Goal: Task Accomplishment & Management: Manage account settings

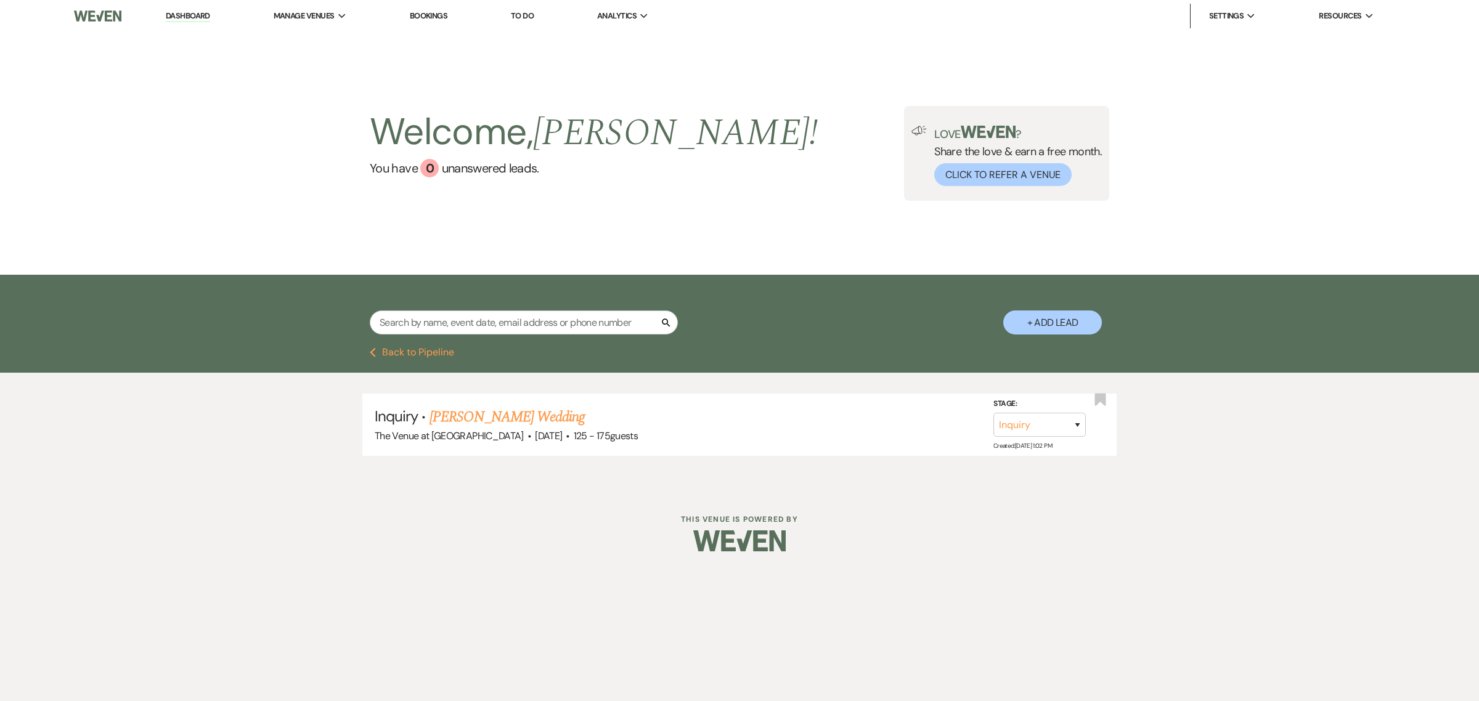
click at [451, 320] on input "text" at bounding box center [524, 323] width 308 height 24
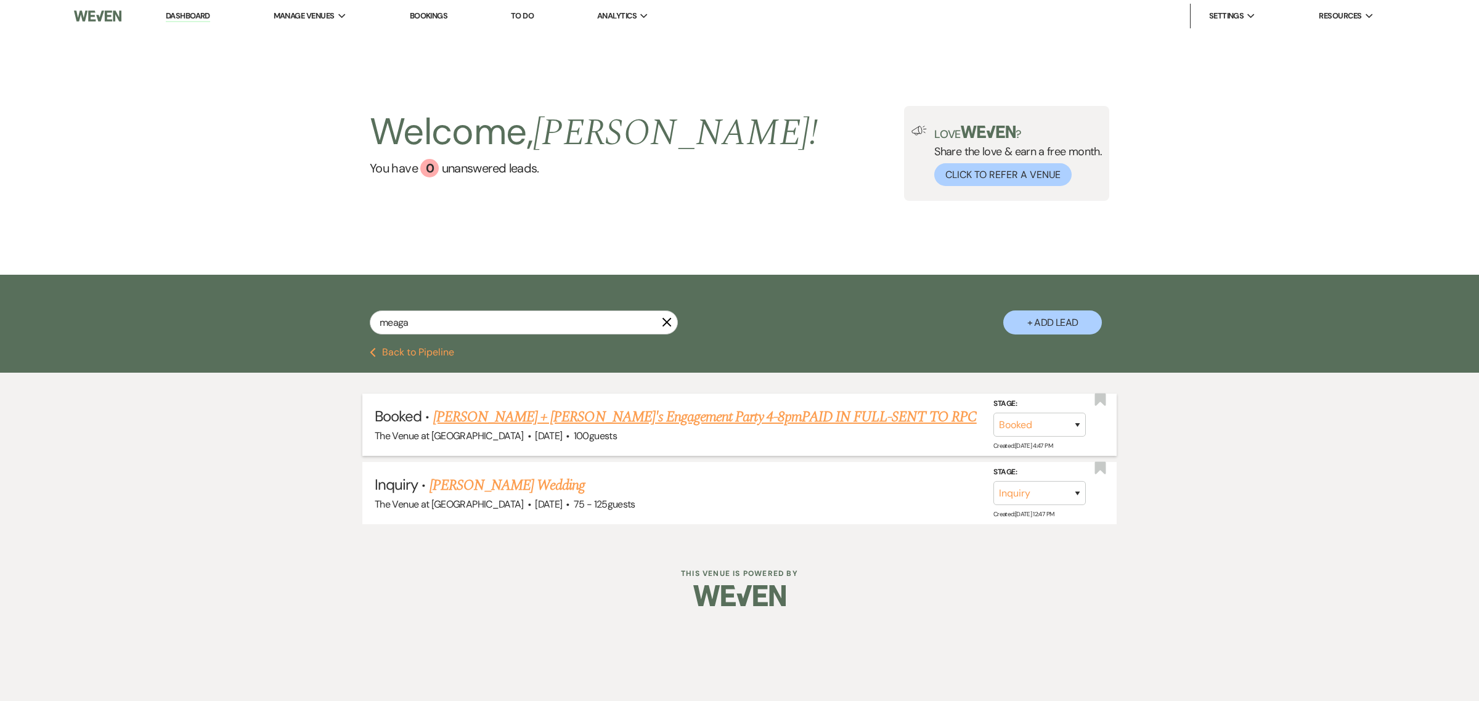
type input "meaga"
click at [479, 414] on link "[PERSON_NAME] + [PERSON_NAME]'s Engagement Party 4-8pmPAID IN FULL-SENT TO RPC" at bounding box center [705, 417] width 544 height 22
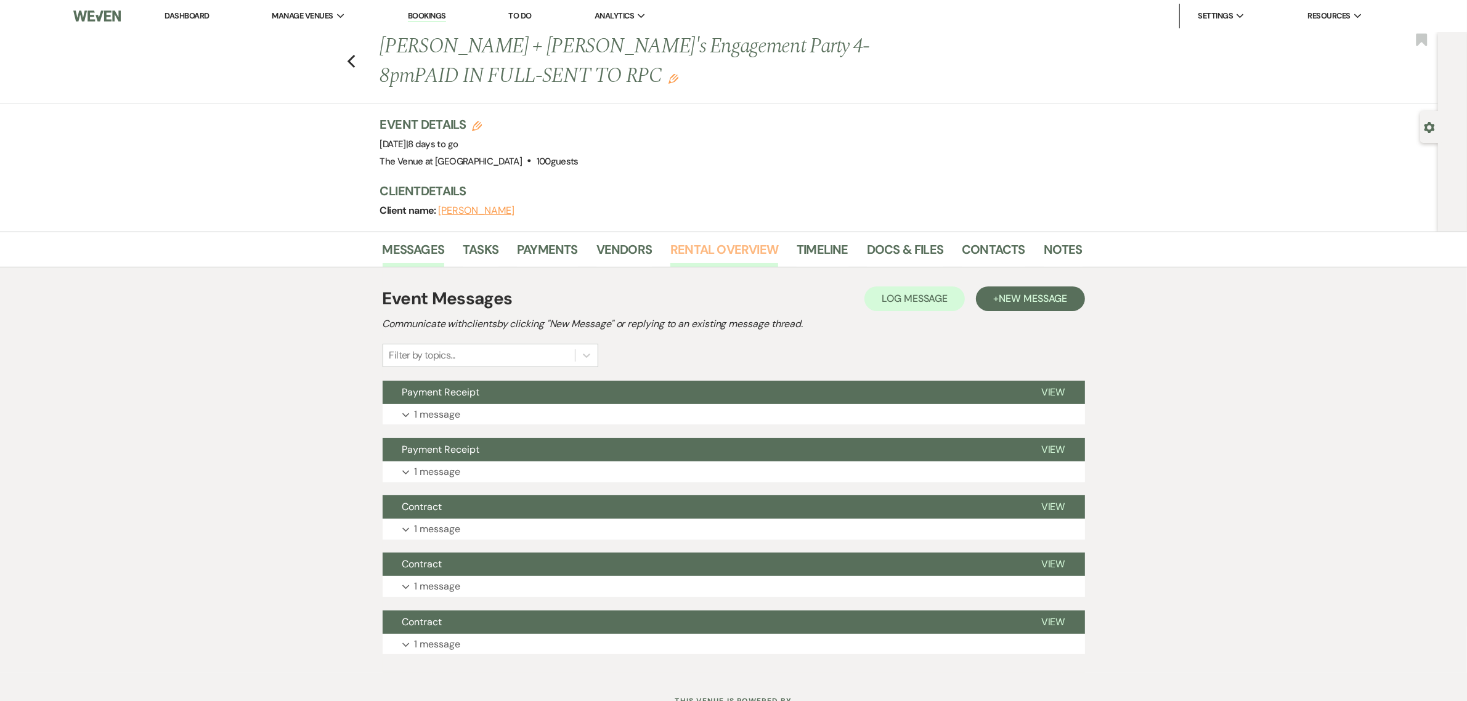
click at [681, 248] on link "Rental Overview" at bounding box center [725, 253] width 108 height 27
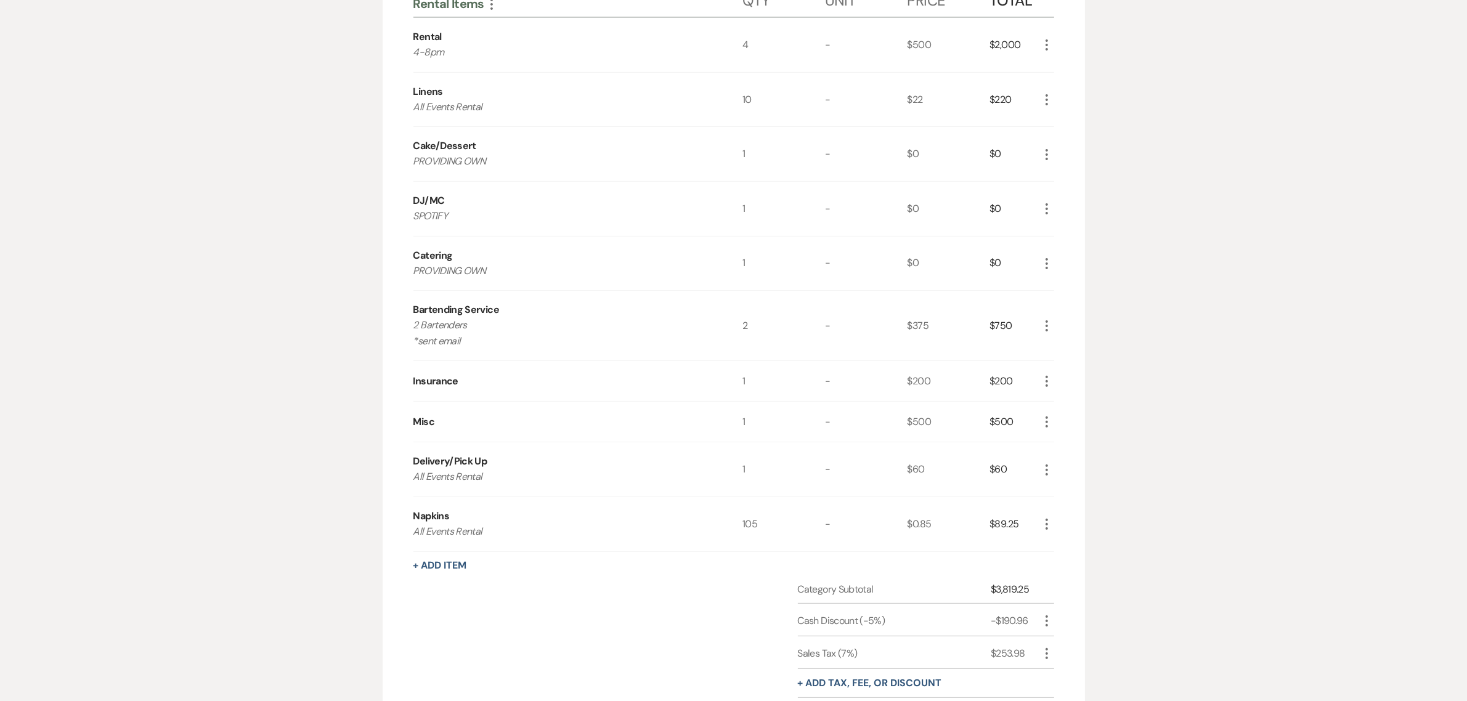
scroll to position [385, 0]
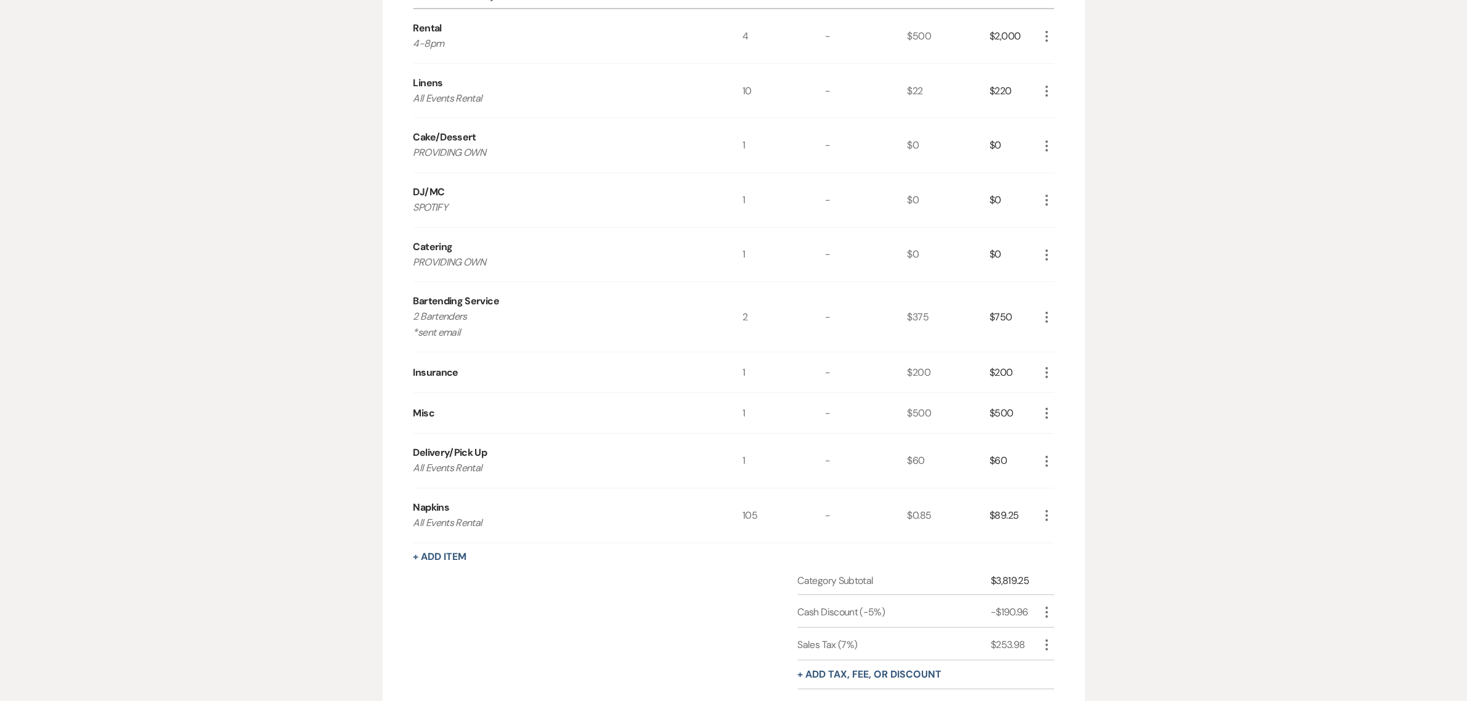
click at [1262, 346] on div "Messages Tasks Payments Vendors Rental Overview Timeline Docs & Files Contacts …" at bounding box center [733, 326] width 1467 height 958
click at [1259, 272] on div "Messages Tasks Payments Vendors Rental Overview Timeline Docs & Files Contacts …" at bounding box center [733, 326] width 1467 height 958
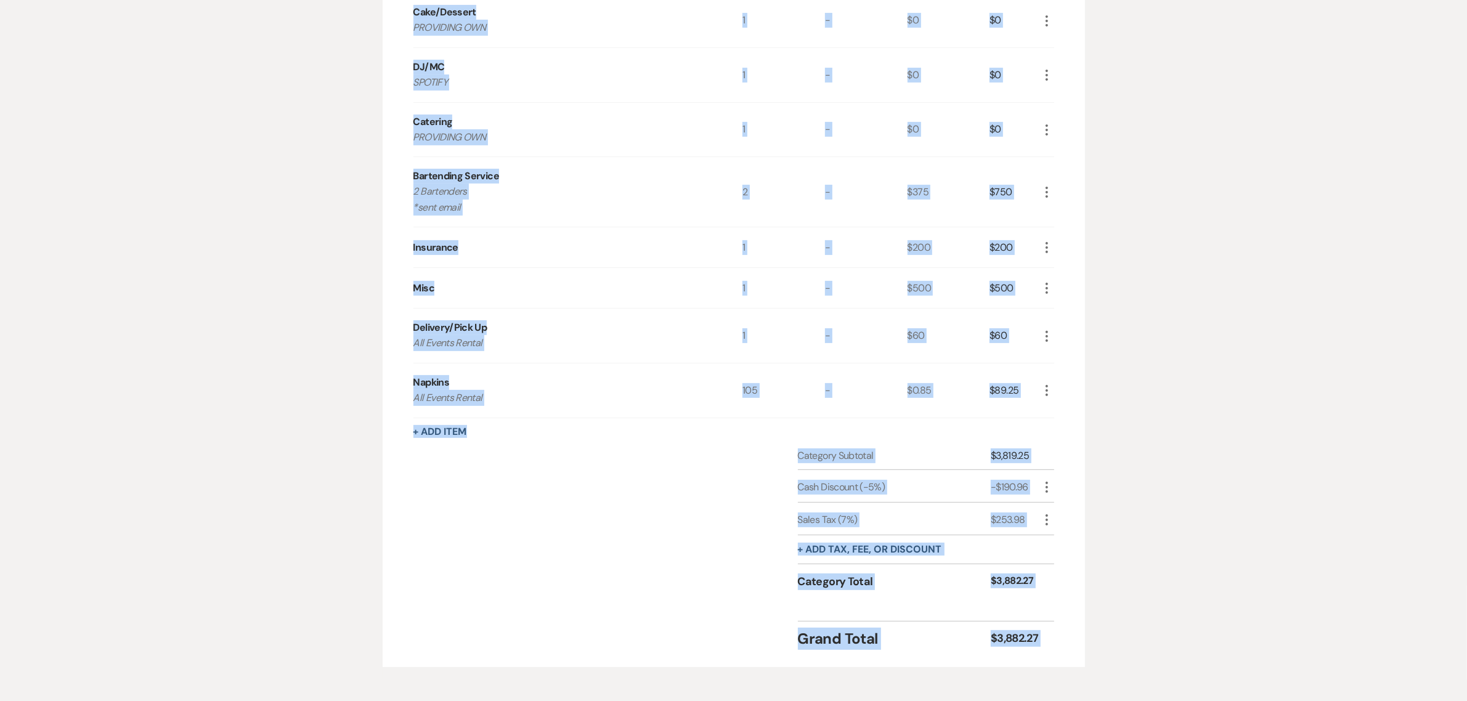
scroll to position [567, 0]
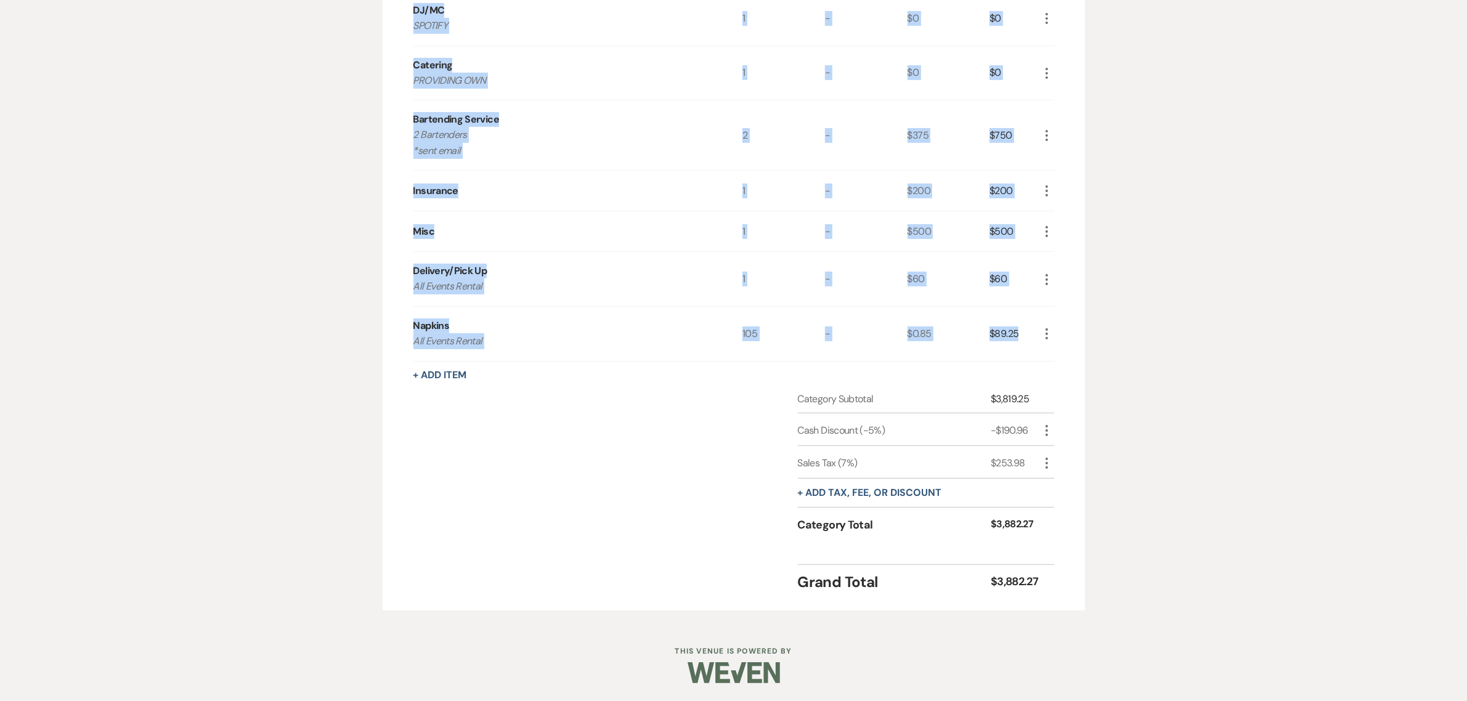
drag, startPoint x: 415, startPoint y: 155, endPoint x: 1015, endPoint y: 335, distance: 626.7
click at [1032, 336] on div "Rental Items More Qty Unit Price Total Rental 4-8pm 4 - $500 $2,000 More Linens…" at bounding box center [734, 75] width 641 height 572
copy div "Rental 4-8pm 4 - $500 $2,000 More Linens All Events Rental 10 - $22 $220 More C…"
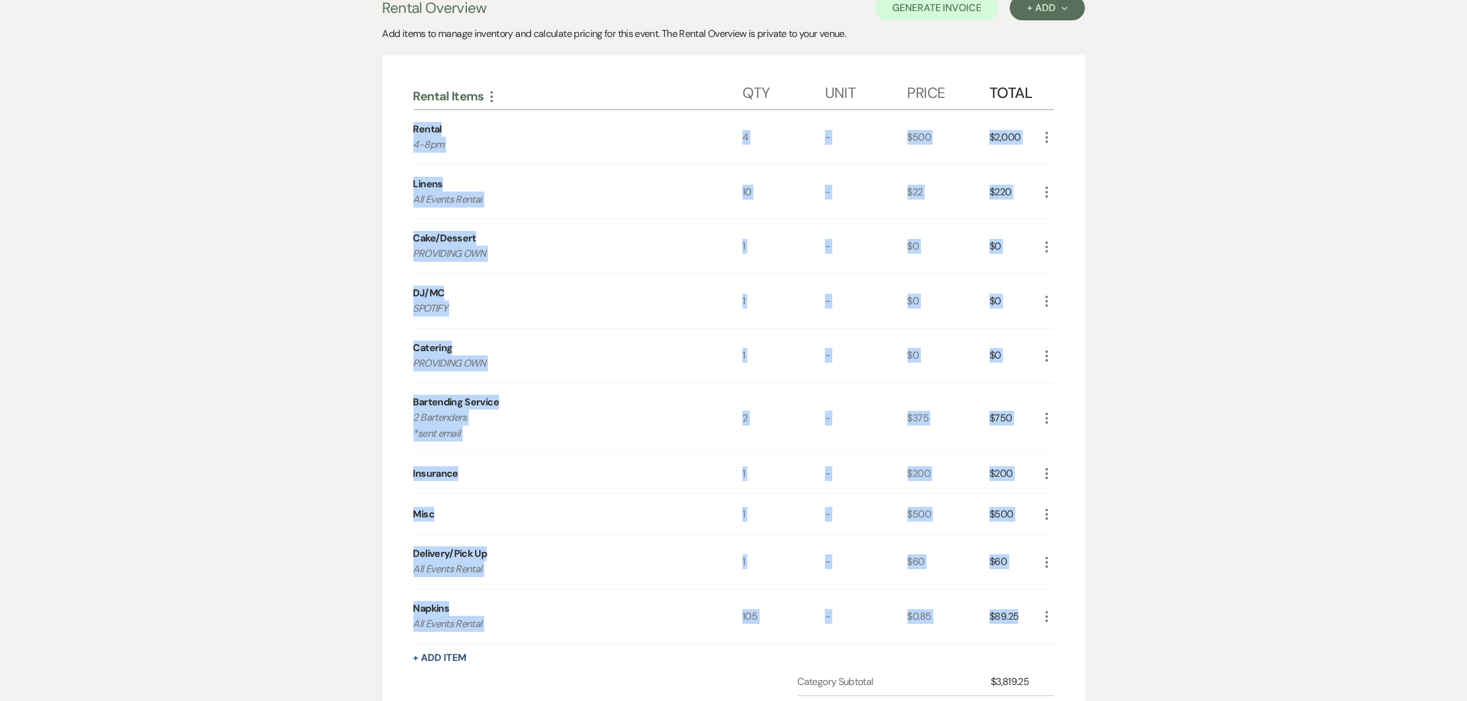
scroll to position [156, 0]
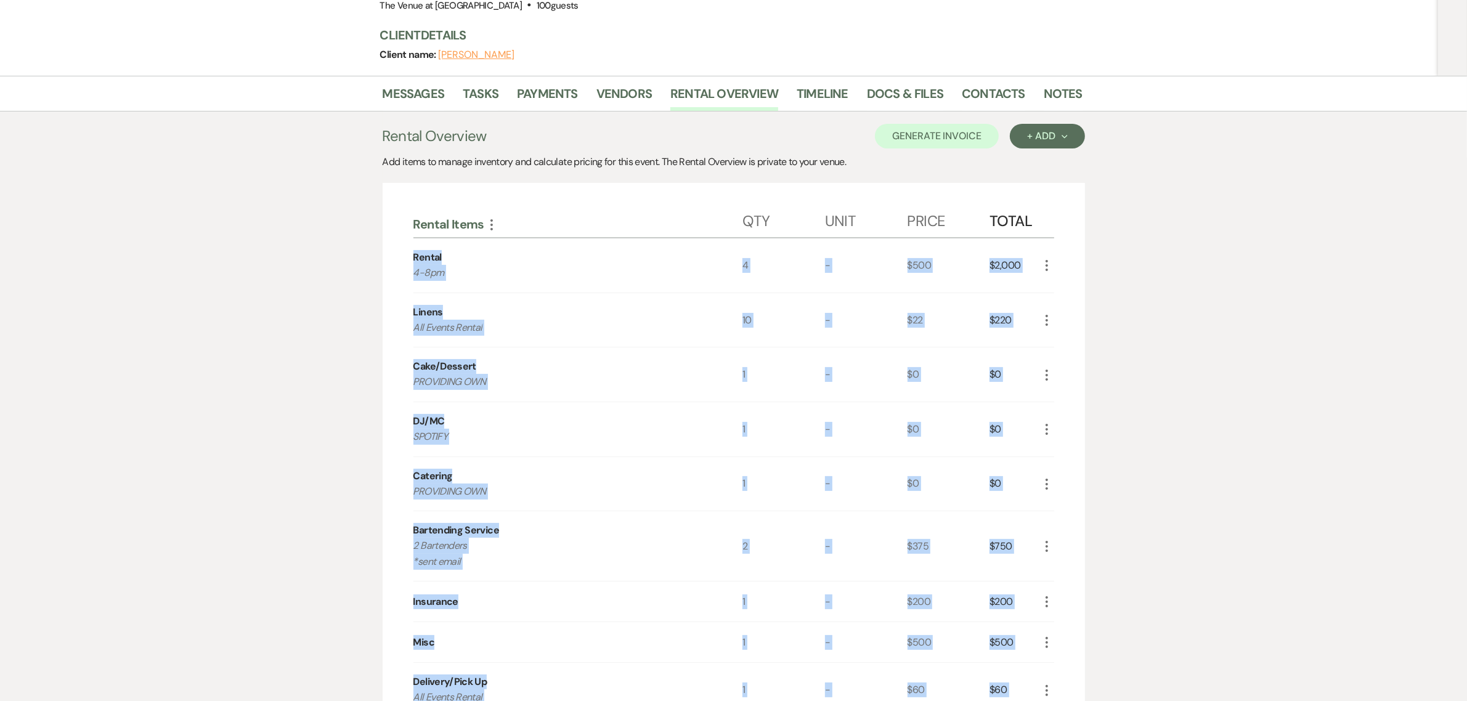
click at [1292, 457] on div "Messages Tasks Payments Vendors Rental Overview Timeline Docs & Files Contacts …" at bounding box center [733, 555] width 1467 height 958
click at [1243, 460] on div "Messages Tasks Payments Vendors Rental Overview Timeline Docs & Files Contacts …" at bounding box center [733, 555] width 1467 height 958
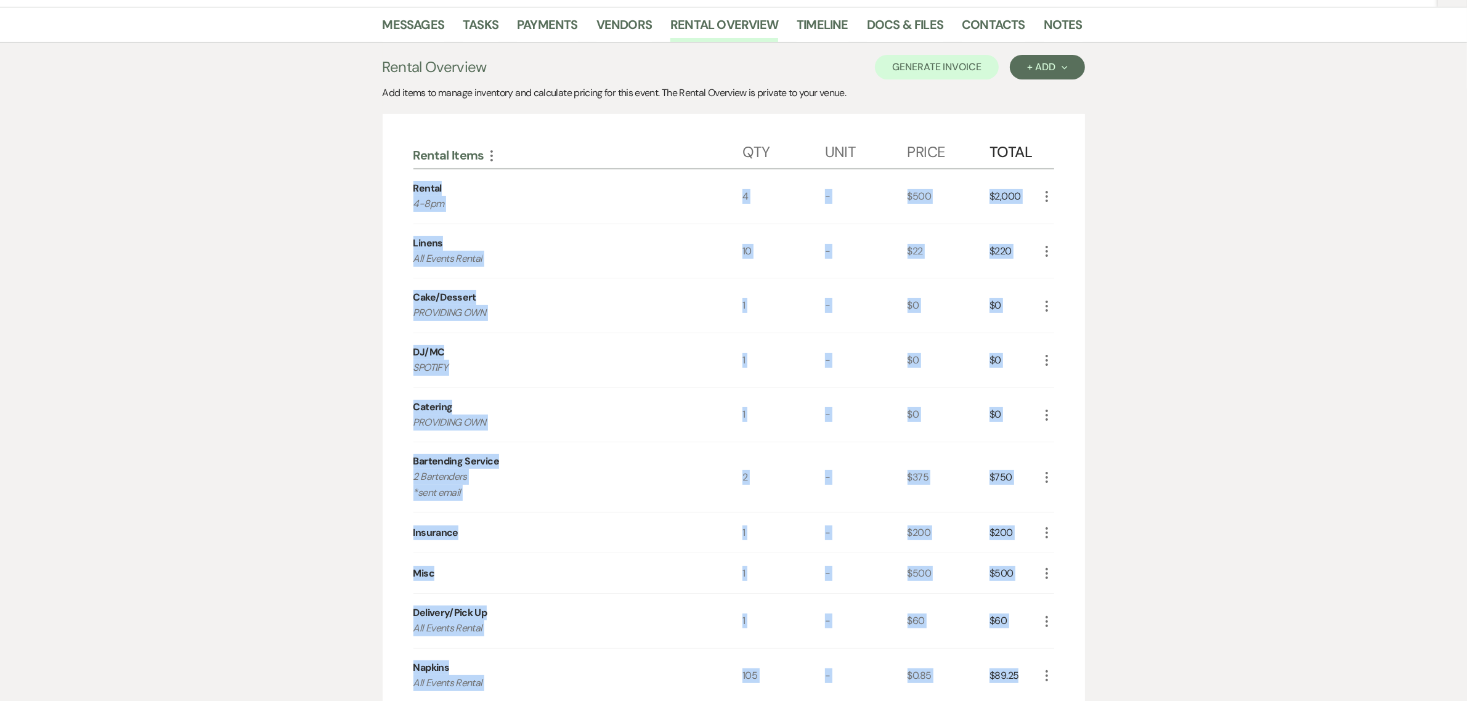
scroll to position [233, 0]
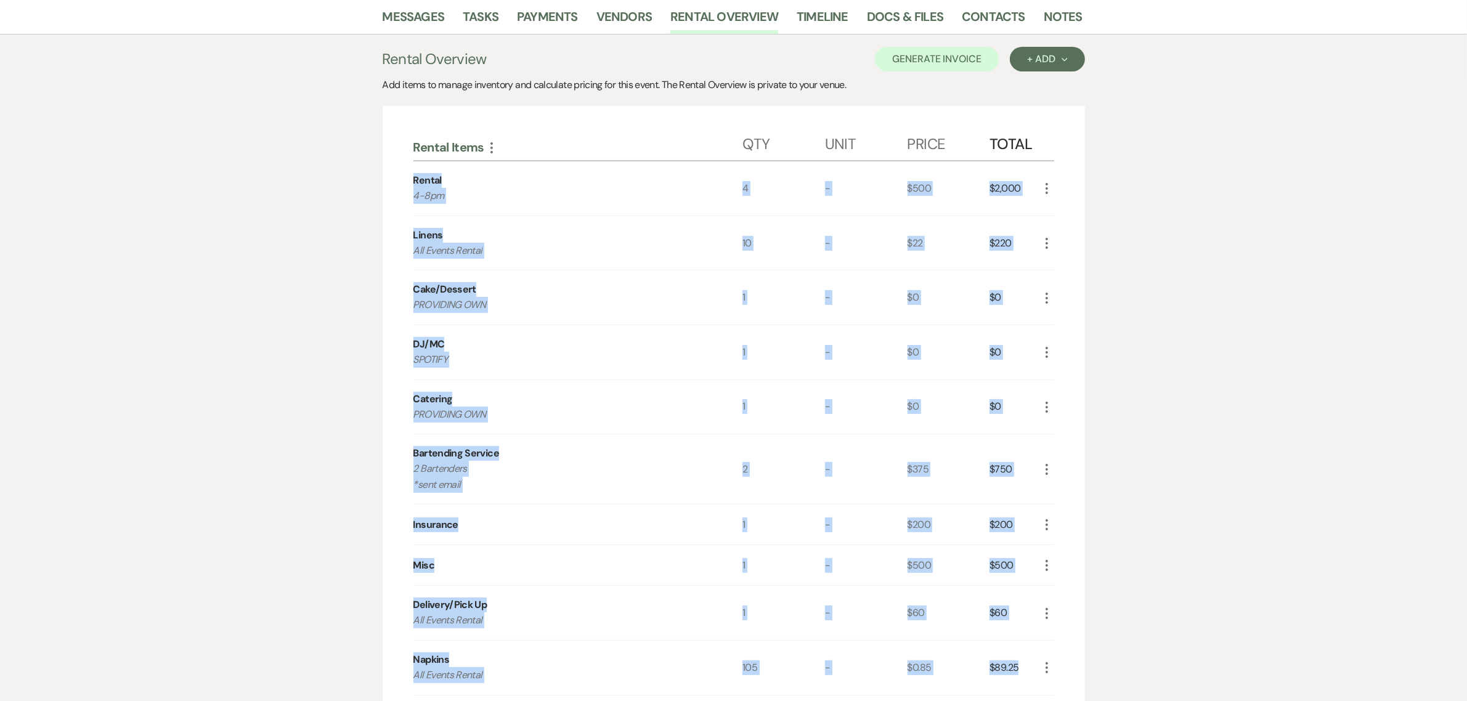
click at [1245, 416] on div "Messages Tasks Payments Vendors Rental Overview Timeline Docs & Files Contacts …" at bounding box center [733, 478] width 1467 height 958
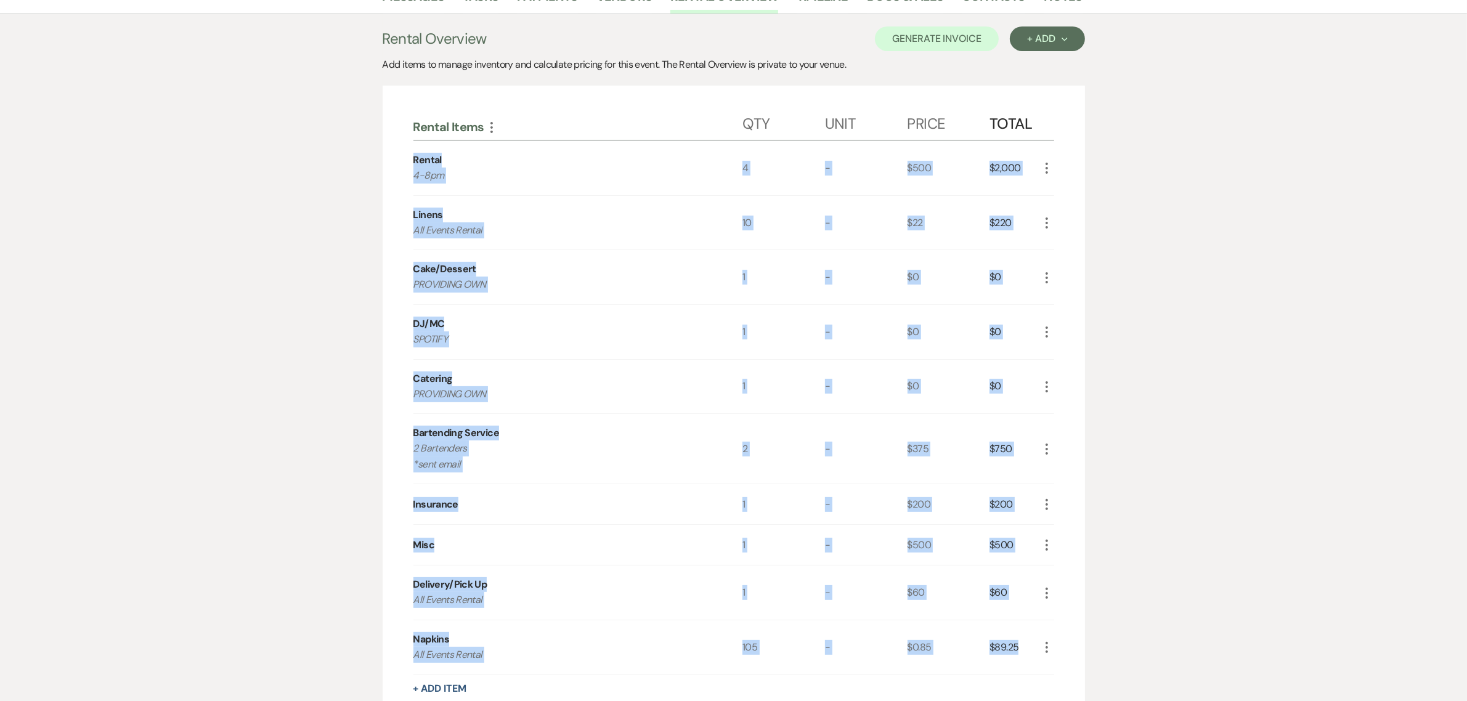
scroll to position [284, 0]
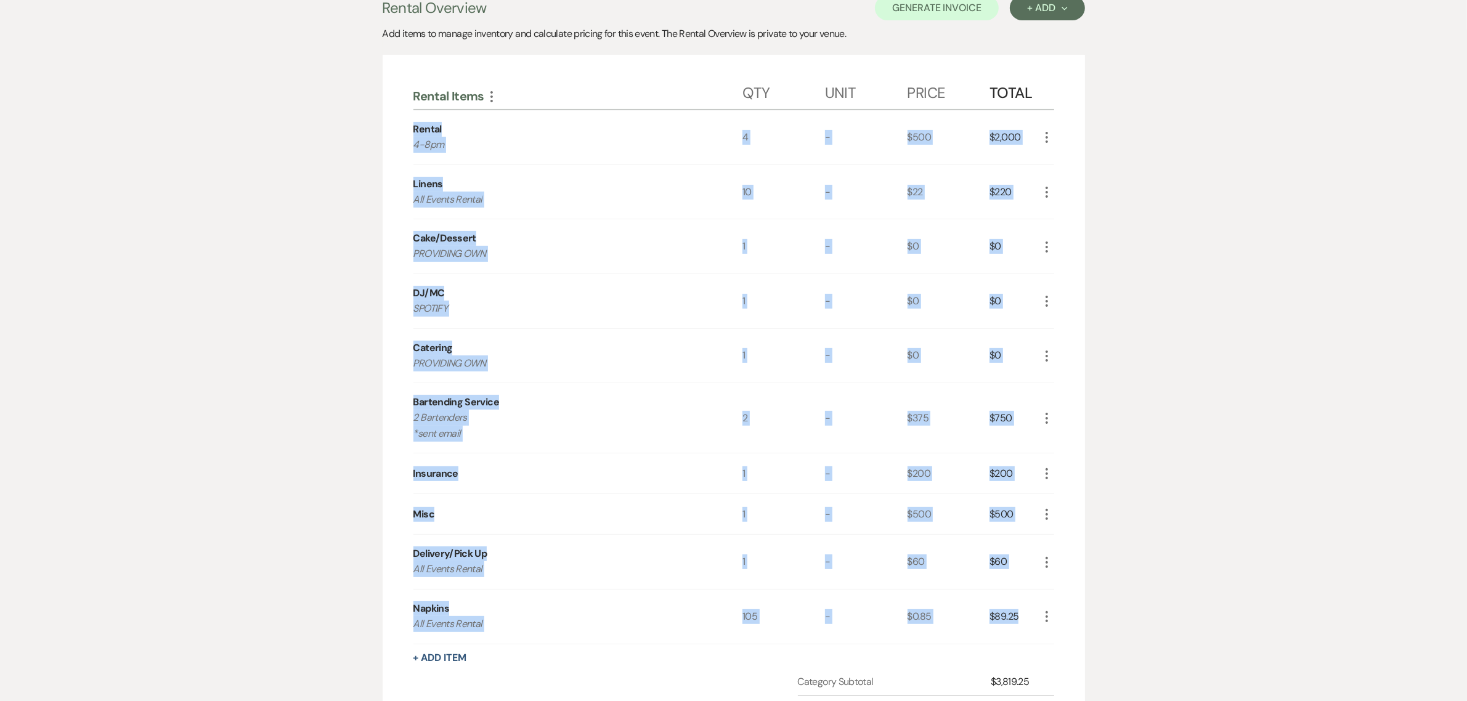
drag, startPoint x: 1224, startPoint y: 245, endPoint x: 1215, endPoint y: 242, distance: 9.7
click at [1224, 244] on div "Messages Tasks Payments Vendors Rental Overview Timeline Docs & Files Contacts …" at bounding box center [733, 427] width 1467 height 958
click at [1319, 375] on div "Messages Tasks Payments Vendors Rental Overview Timeline Docs & Files Contacts …" at bounding box center [733, 427] width 1467 height 958
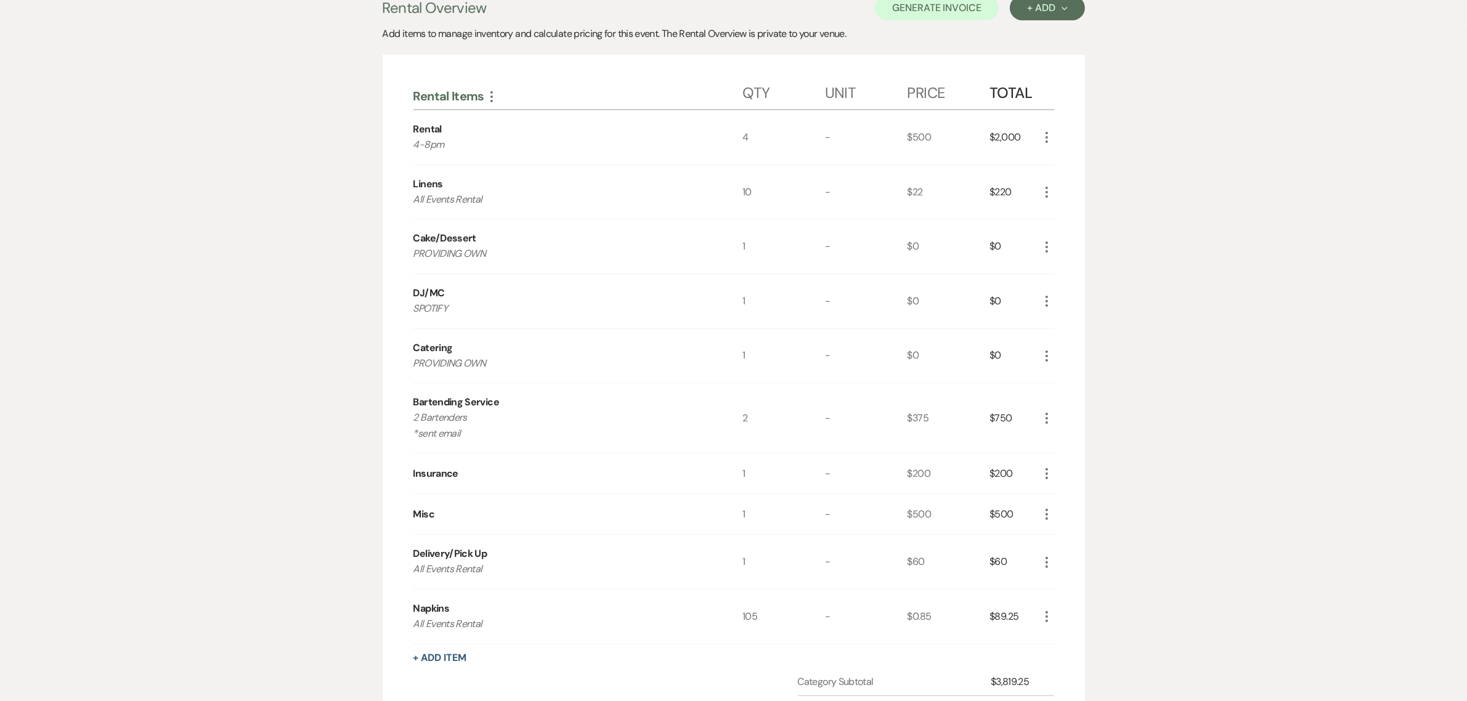
click at [1239, 343] on div "Messages Tasks Payments Vendors Rental Overview Timeline Docs & Files Contacts …" at bounding box center [733, 427] width 1467 height 958
drag, startPoint x: 1212, startPoint y: 558, endPoint x: 1191, endPoint y: 538, distance: 29.2
click at [1212, 558] on div "Messages Tasks Payments Vendors Rental Overview Timeline Docs & Files Contacts …" at bounding box center [733, 427] width 1467 height 958
click at [1320, 365] on div "Messages Tasks Payments Vendors Rental Overview Timeline Docs & Files Contacts …" at bounding box center [733, 427] width 1467 height 958
click at [1316, 268] on div "Messages Tasks Payments Vendors Rental Overview Timeline Docs & Files Contacts …" at bounding box center [733, 427] width 1467 height 958
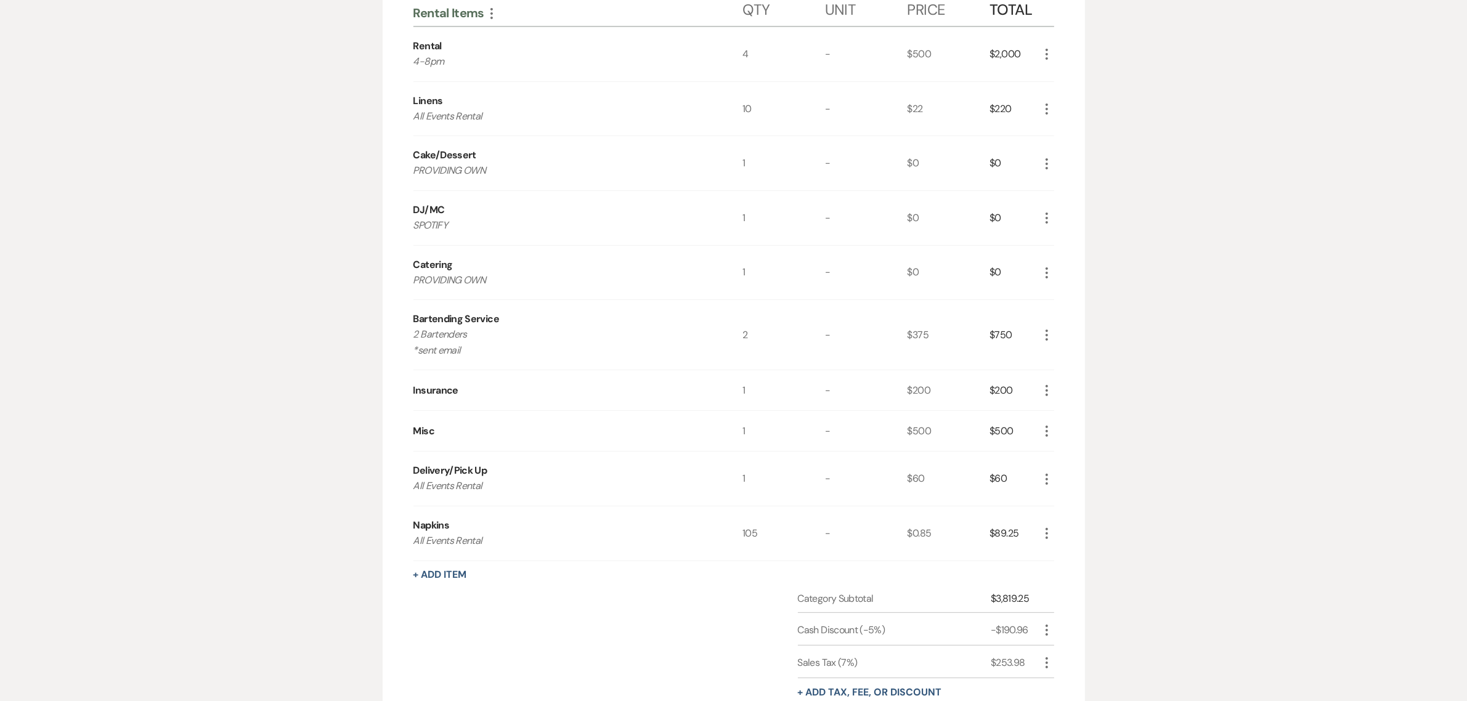
scroll to position [464, 0]
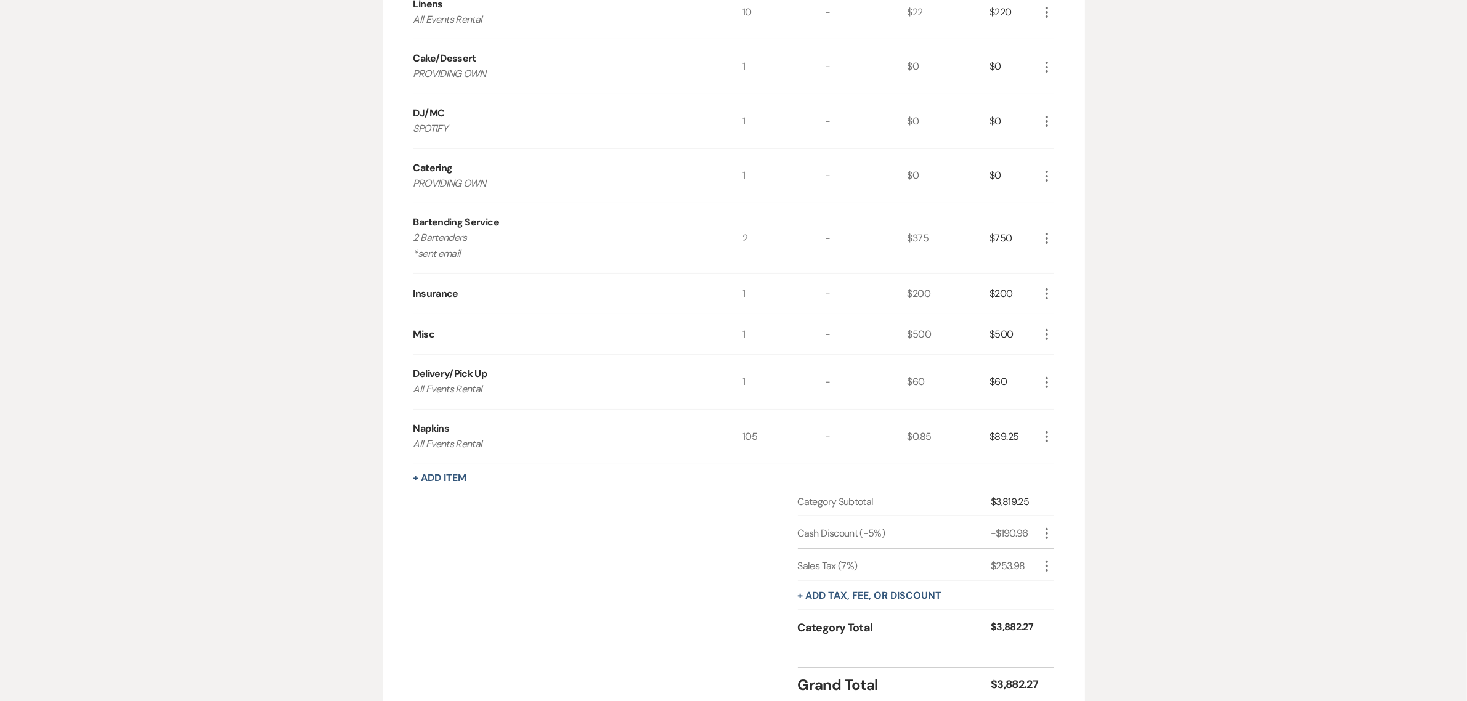
click at [1230, 226] on div "Messages Tasks Payments Vendors Rental Overview Timeline Docs & Files Contacts …" at bounding box center [733, 247] width 1467 height 958
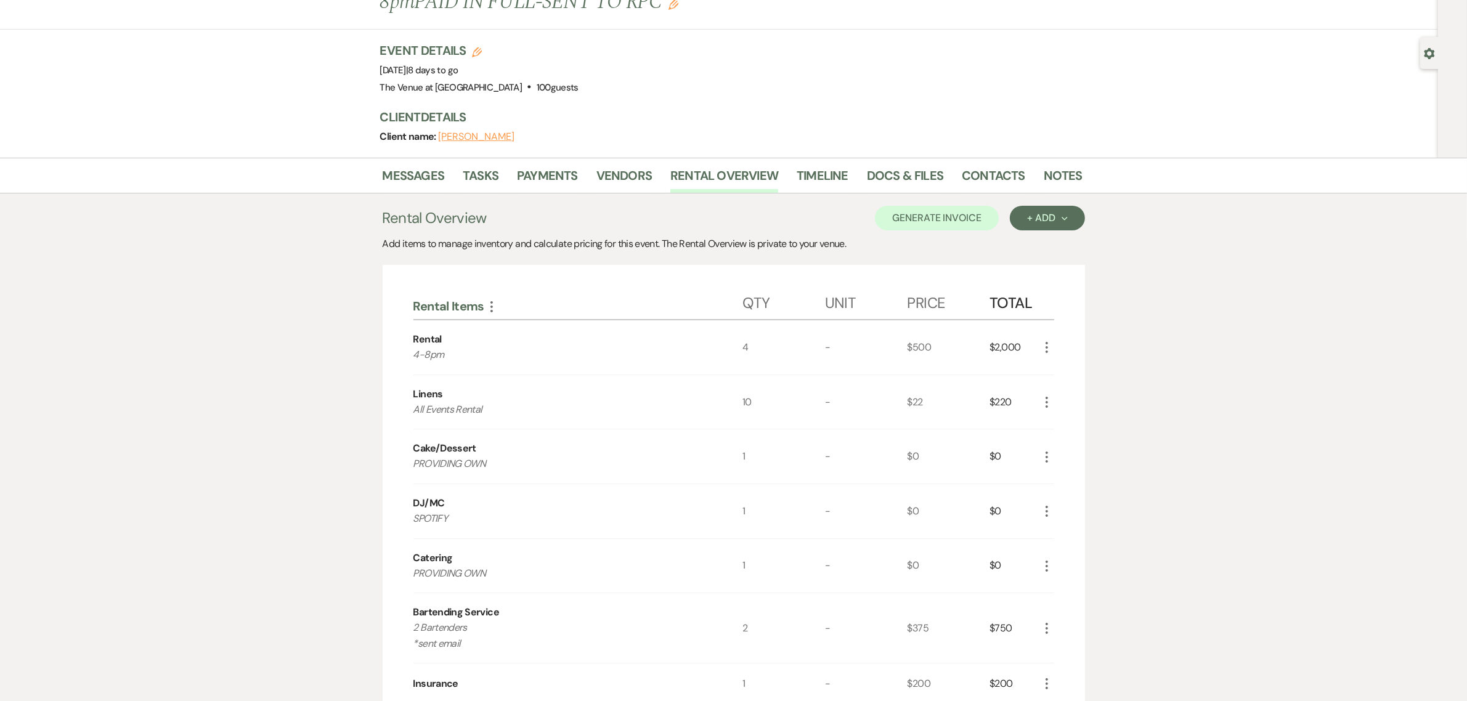
scroll to position [0, 0]
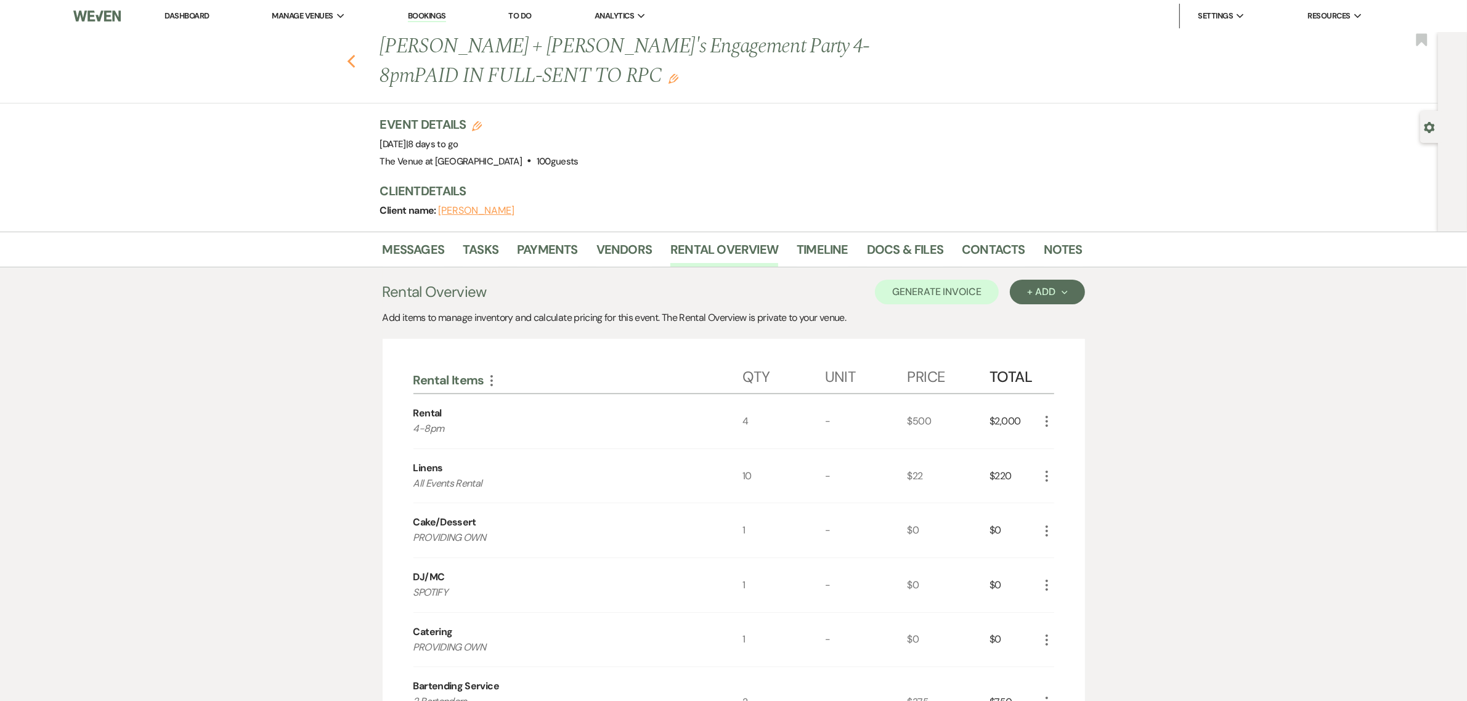
click at [356, 60] on icon "Previous" at bounding box center [351, 61] width 9 height 15
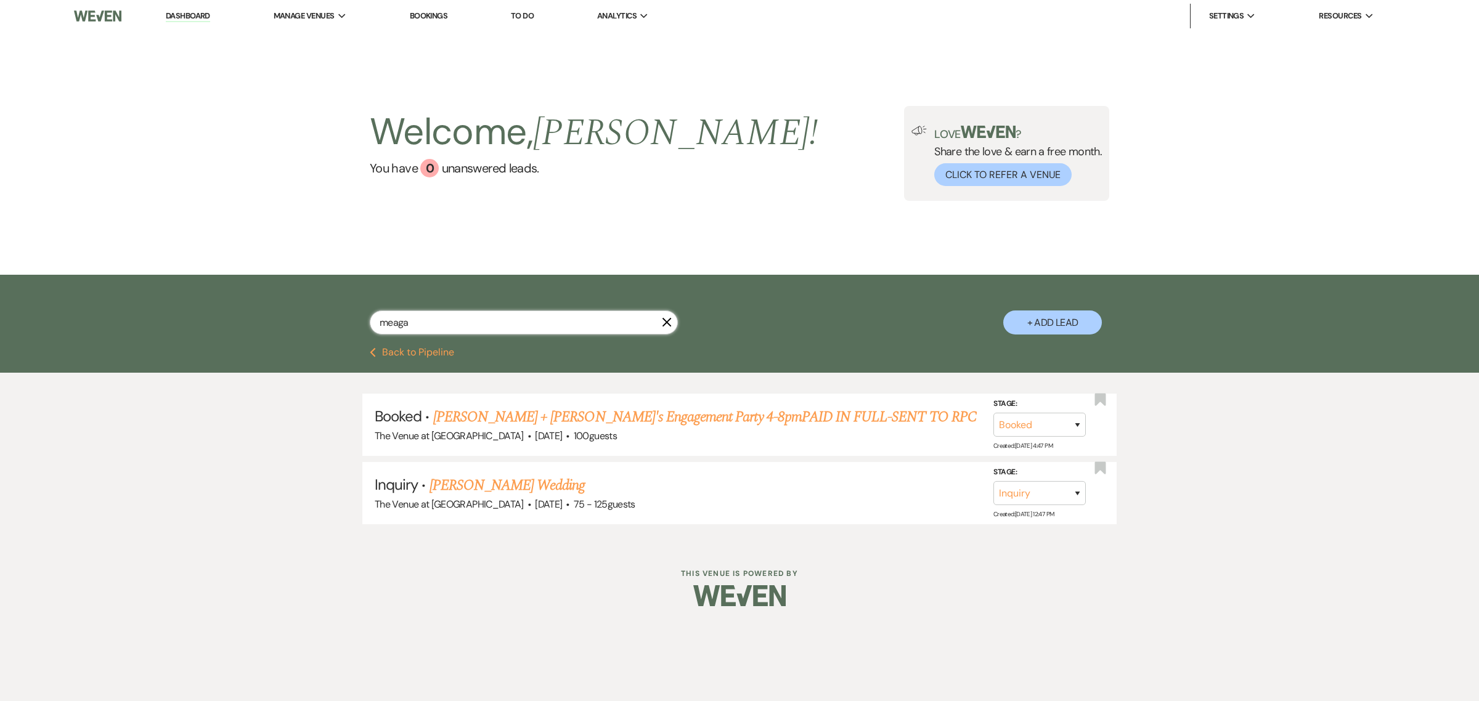
drag, startPoint x: 377, startPoint y: 319, endPoint x: 327, endPoint y: 294, distance: 56.2
click at [328, 299] on div "meaga X + Add Lead" at bounding box center [739, 312] width 887 height 63
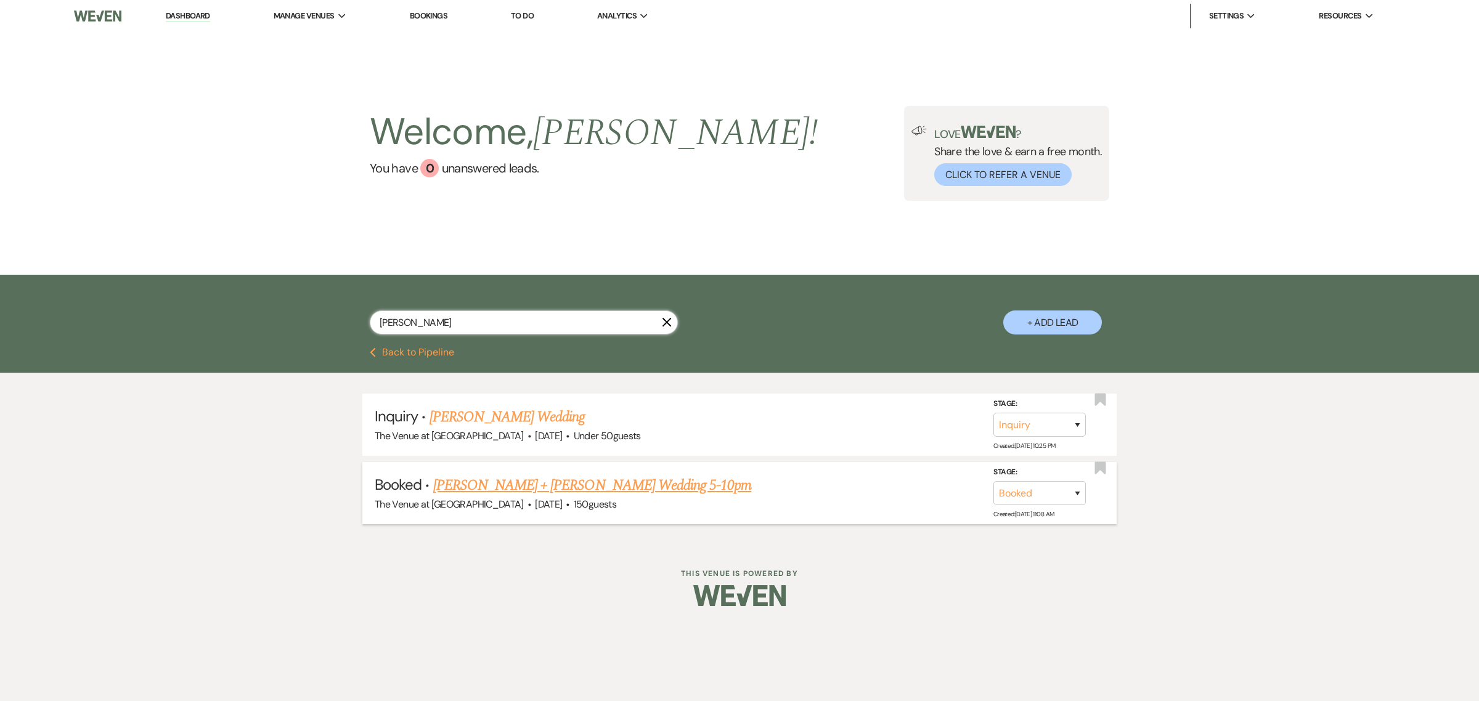
type input "[PERSON_NAME]"
click at [494, 479] on link "[PERSON_NAME] + [PERSON_NAME] Wedding 5-10pm" at bounding box center [592, 486] width 319 height 22
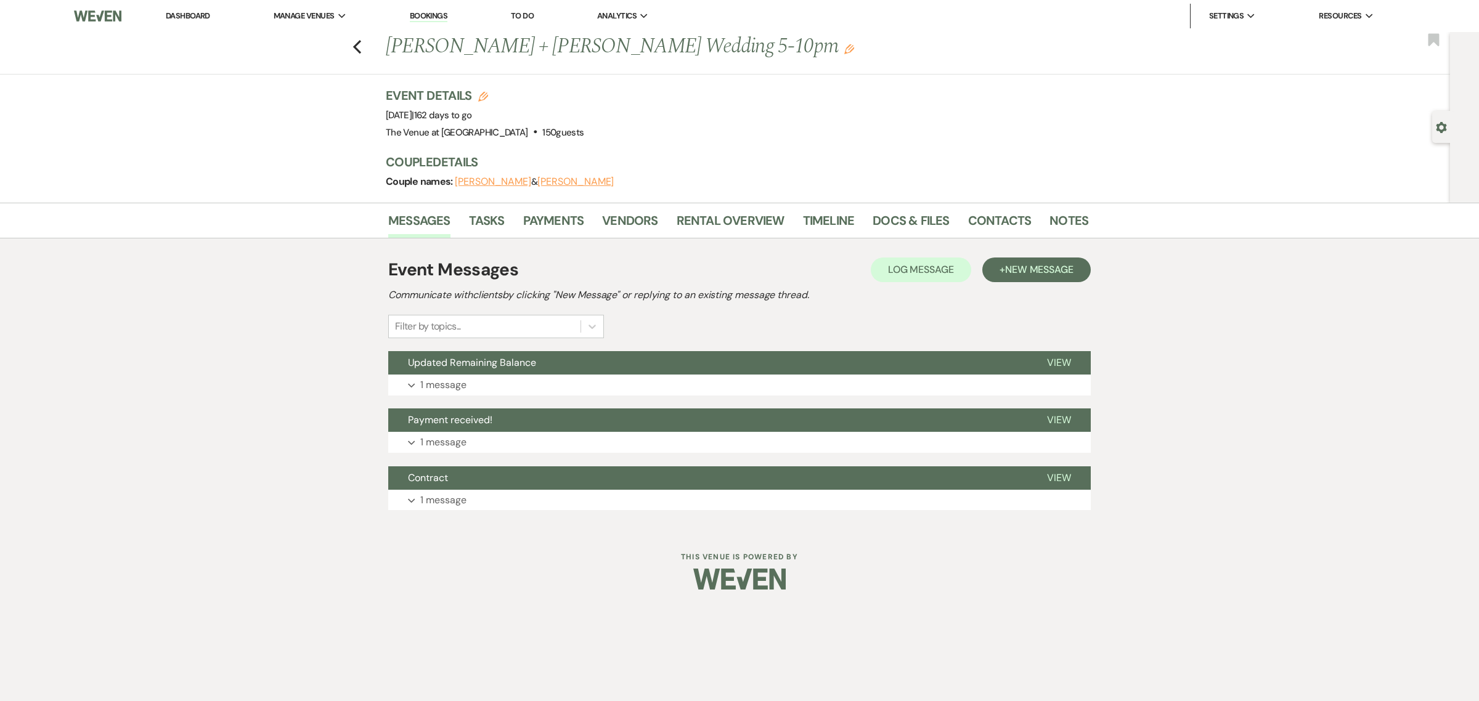
click at [814, 137] on div "Event Details Edit Event Date: [DATE] | 162 days to go Venue: The Venue at [GEO…" at bounding box center [731, 114] width 690 height 54
click at [725, 129] on div "Event Details Edit Event Date: [DATE] | 162 days to go Venue: The Venue at [GEO…" at bounding box center [731, 114] width 690 height 54
click at [825, 137] on div "Event Details Edit Event Date: [DATE] | 162 days to go Venue: The Venue at [GEO…" at bounding box center [731, 114] width 690 height 54
click at [835, 133] on div "Event Details Edit Event Date: [DATE] | 162 days to go Venue: The Venue at [GEO…" at bounding box center [731, 114] width 690 height 54
click at [707, 216] on link "Rental Overview" at bounding box center [731, 224] width 108 height 27
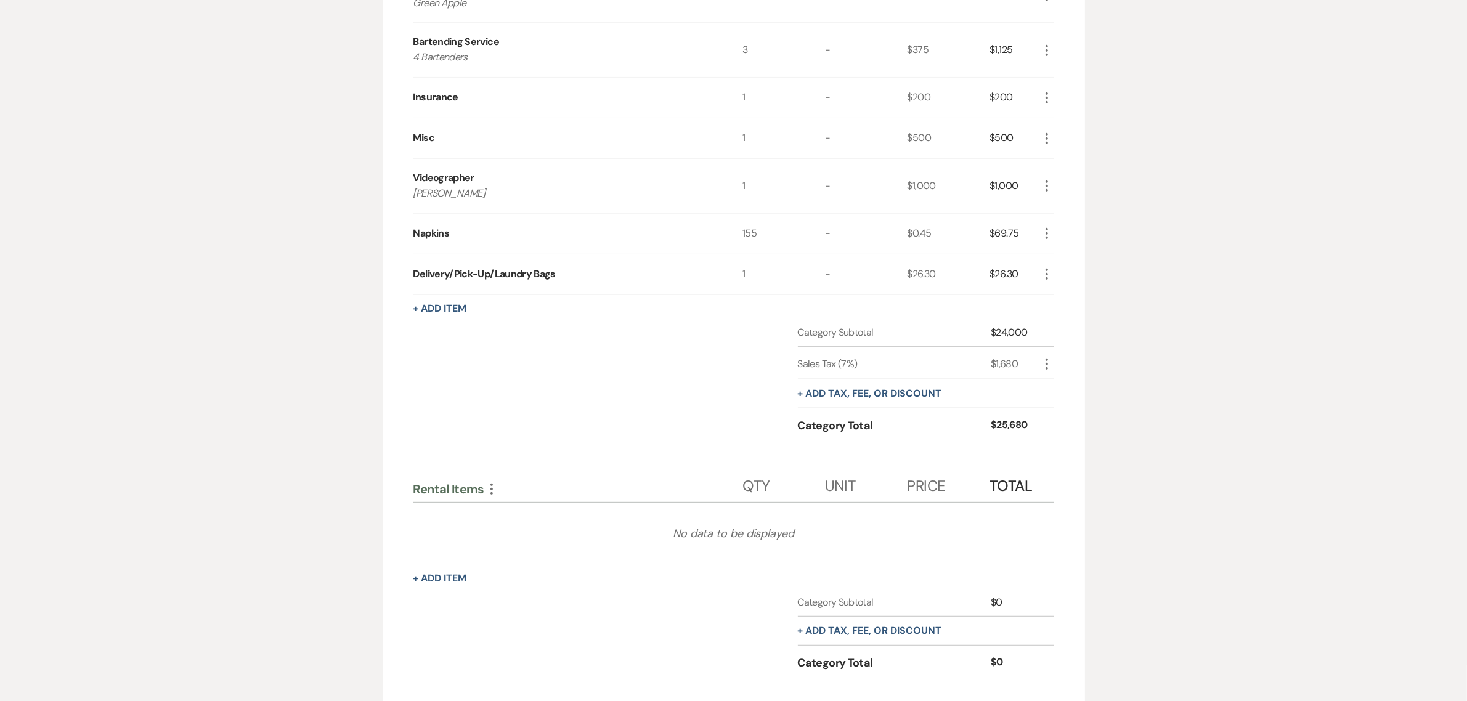
scroll to position [745, 0]
click at [1241, 211] on div "Messages Tasks Payments Vendors Rental Overview Timeline Docs & Files Contacts …" at bounding box center [733, 109] width 1467 height 1302
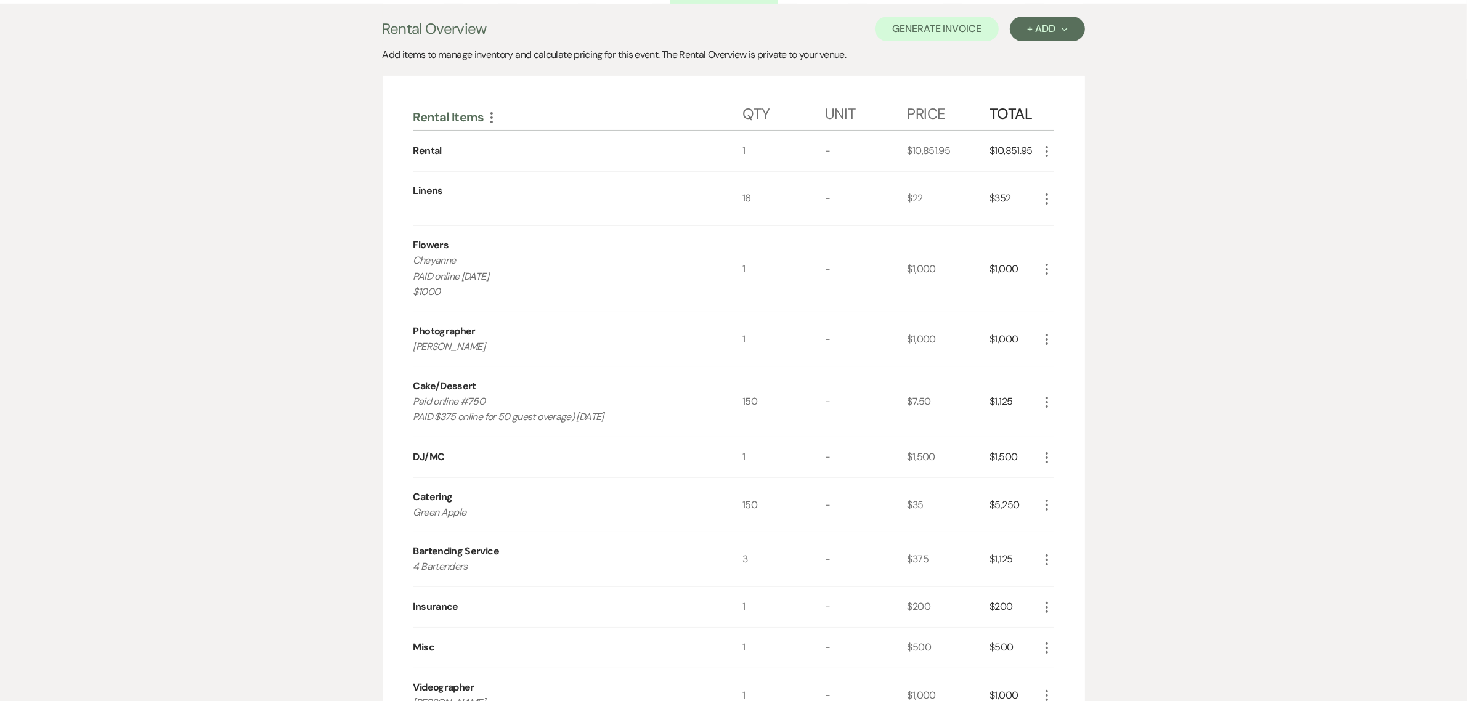
scroll to position [231, 0]
click at [1293, 204] on div "Messages Tasks Payments Vendors Rental Overview Timeline Docs & Files Contacts …" at bounding box center [733, 623] width 1467 height 1302
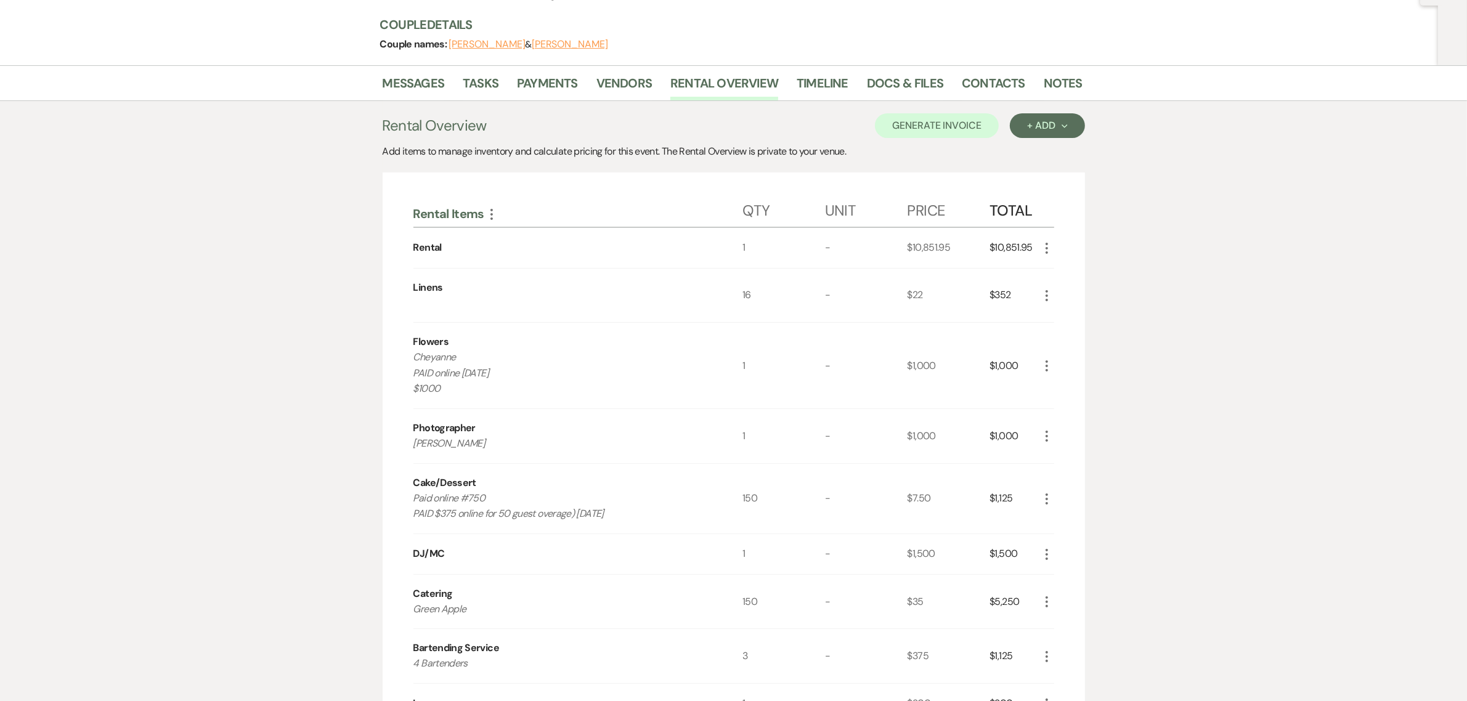
scroll to position [128, 0]
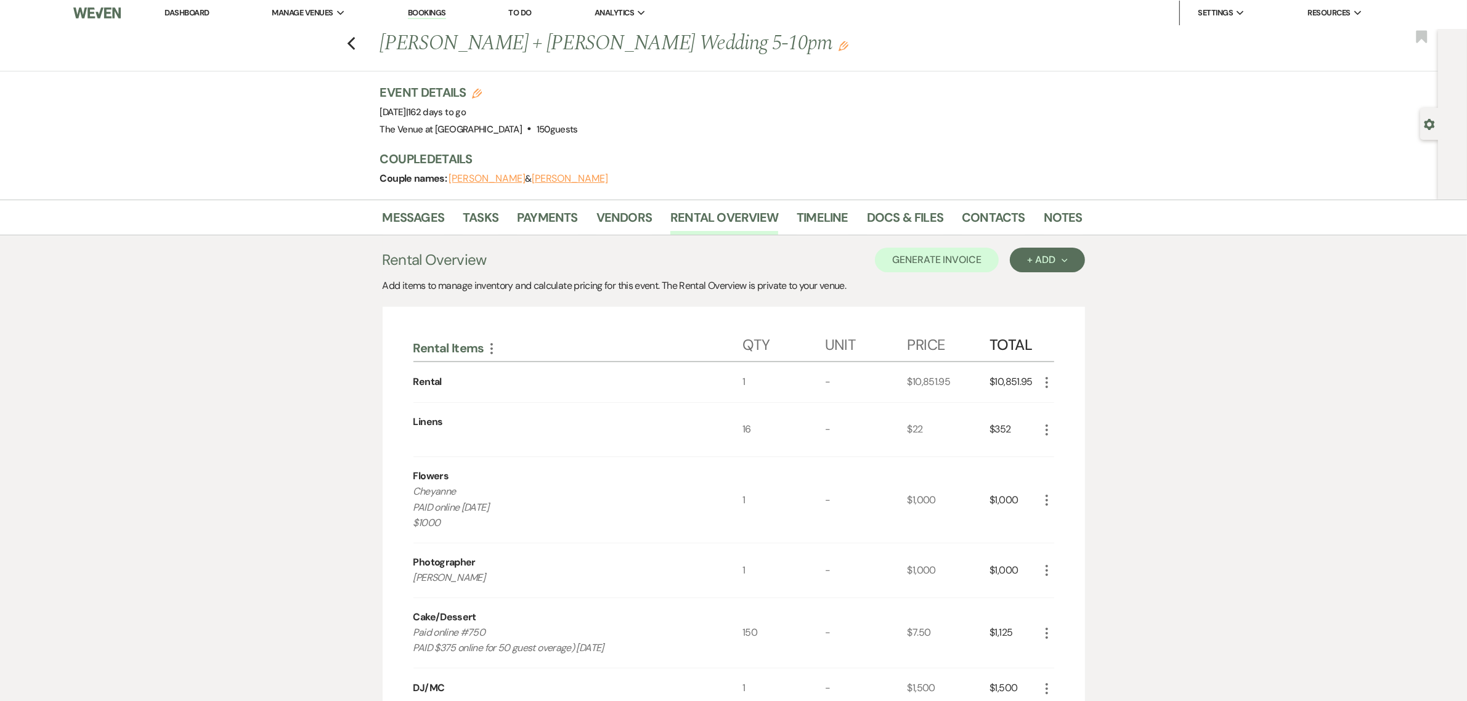
scroll to position [0, 0]
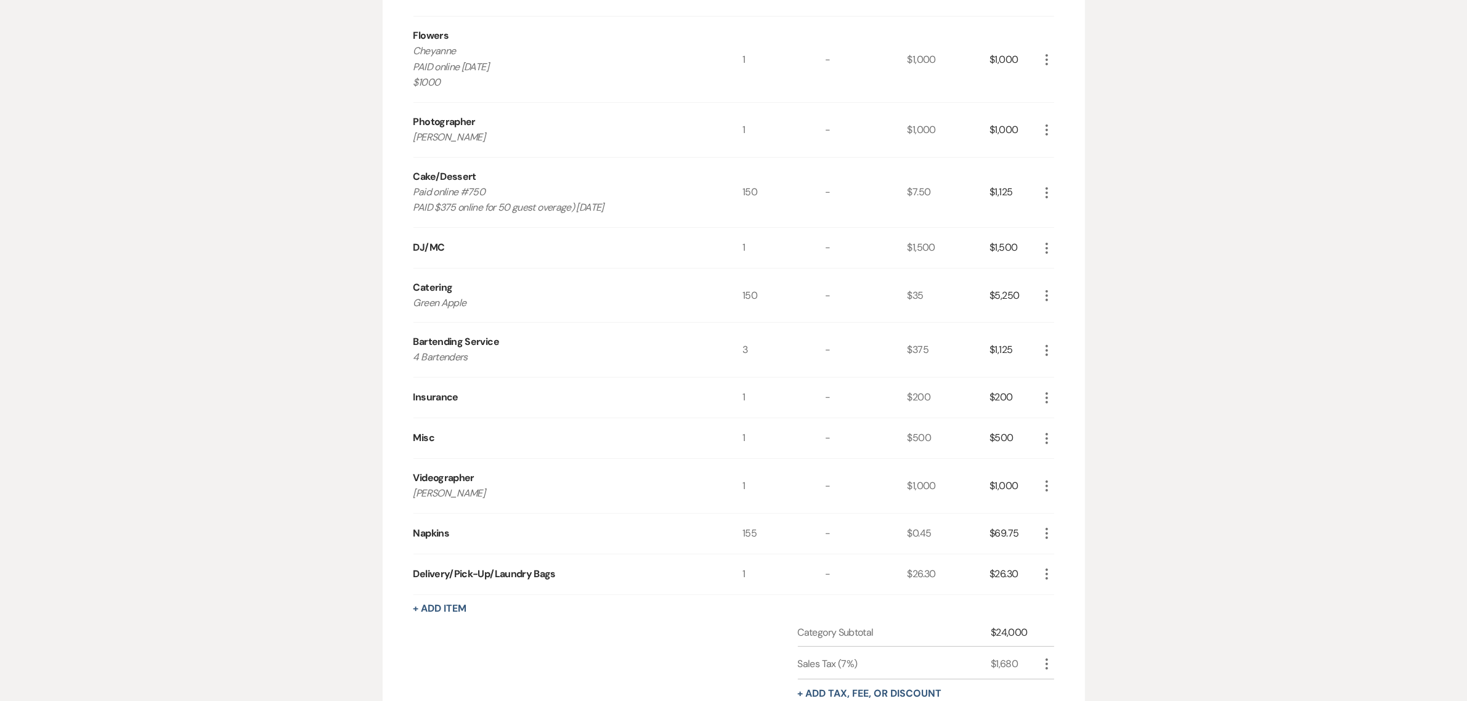
scroll to position [488, 0]
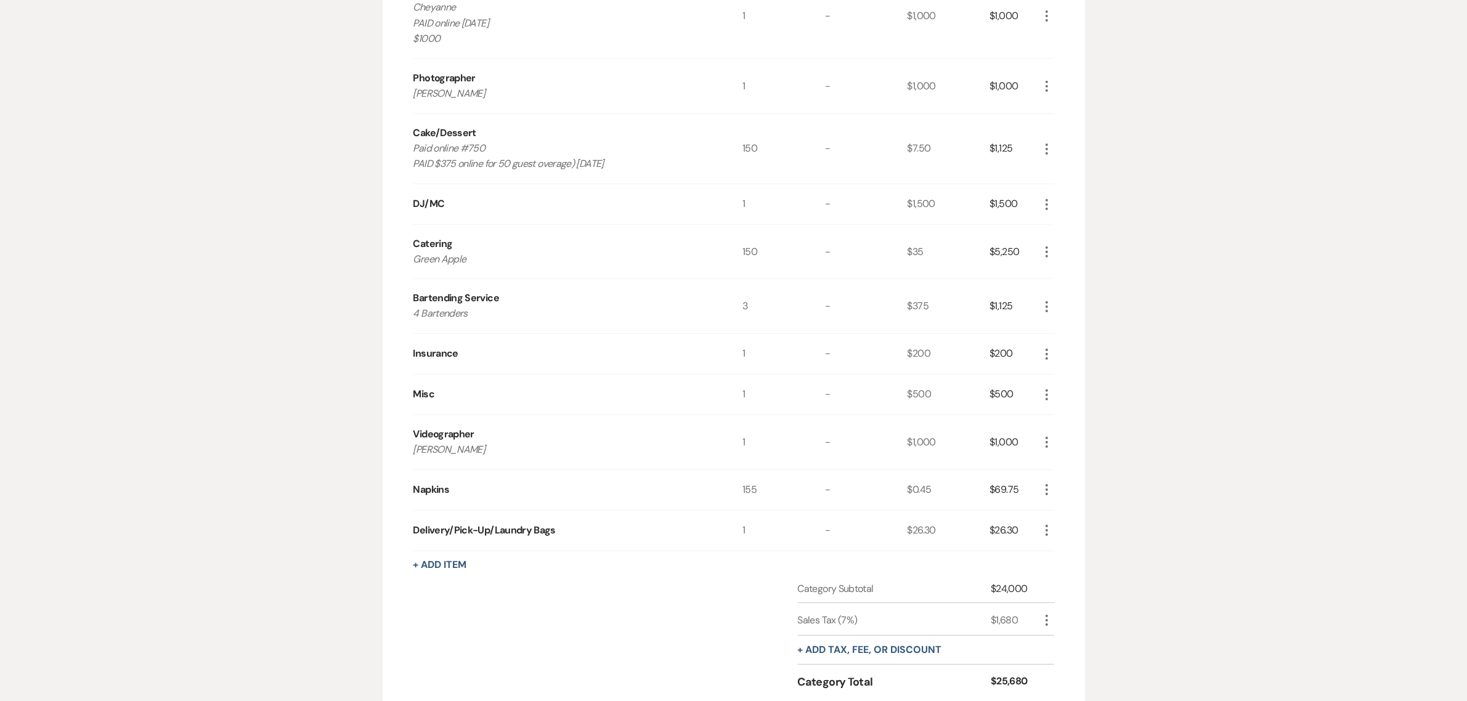
click at [1345, 290] on div "Messages Tasks Payments Vendors Rental Overview Timeline Docs & Files Contacts …" at bounding box center [733, 366] width 1467 height 1302
click at [1256, 297] on div "Messages Tasks Payments Vendors Rental Overview Timeline Docs & Files Contacts …" at bounding box center [733, 366] width 1467 height 1302
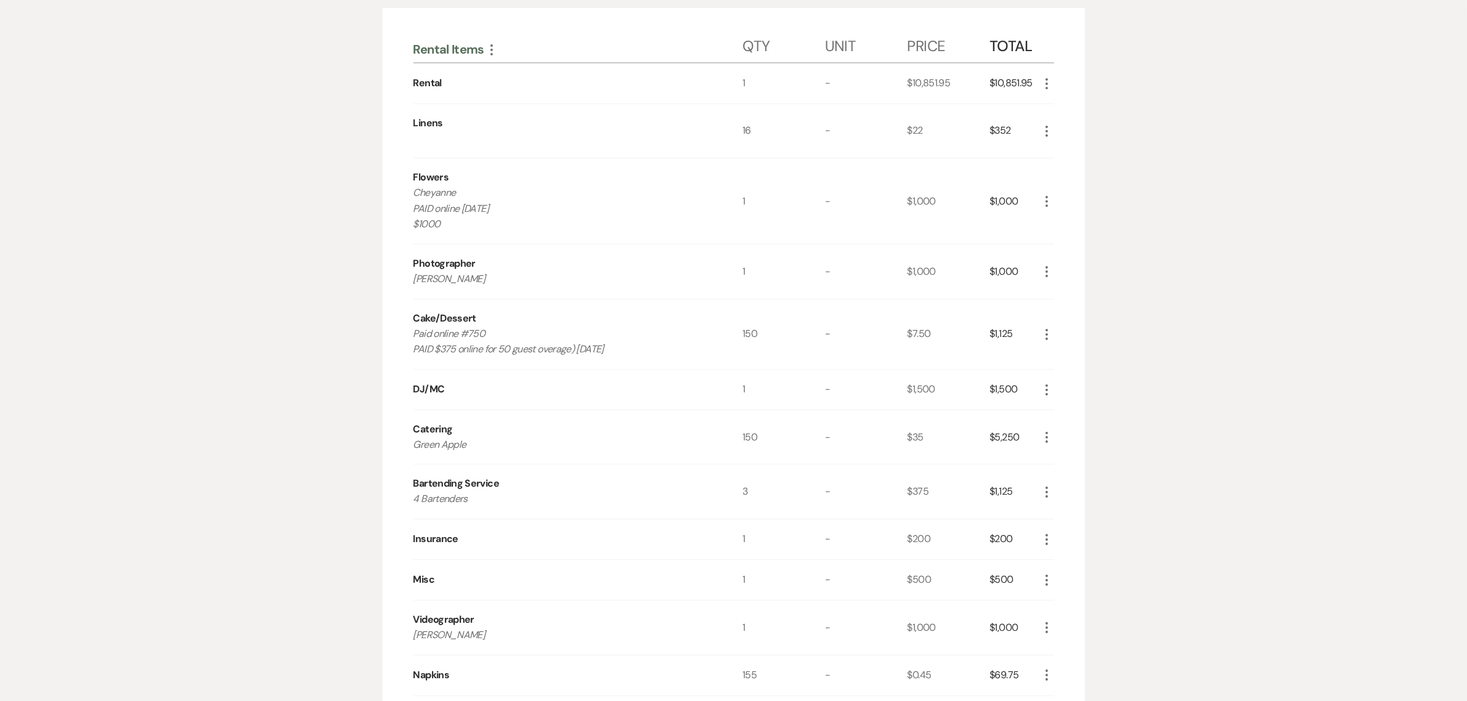
scroll to position [256, 0]
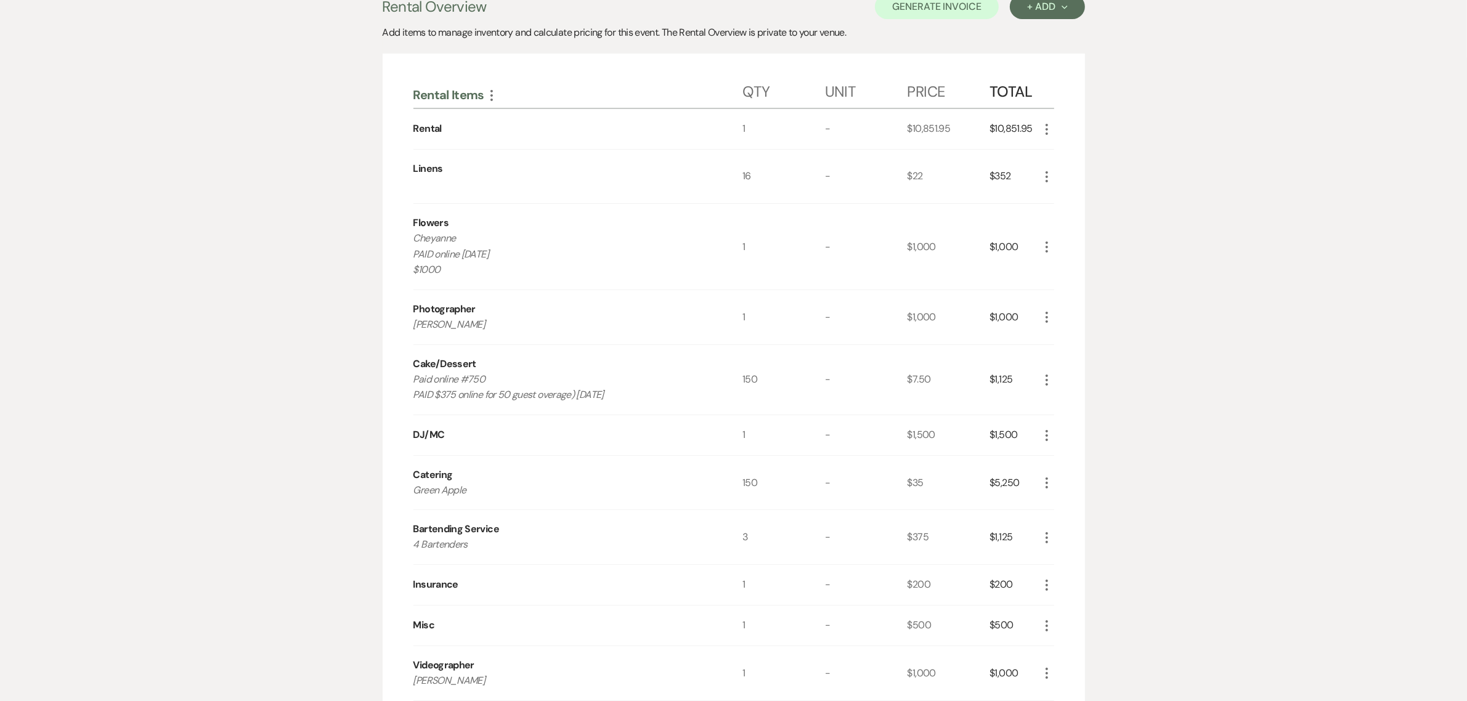
click at [1285, 301] on div "Messages Tasks Payments Vendors Rental Overview Timeline Docs & Files Contacts …" at bounding box center [733, 597] width 1467 height 1302
drag, startPoint x: 1032, startPoint y: 127, endPoint x: 1000, endPoint y: 127, distance: 32.0
click at [994, 127] on div "$10,851.95" at bounding box center [1014, 129] width 49 height 40
copy div "10,851.95"
click at [1137, 218] on div "Messages Tasks Payments Vendors Rental Overview Timeline Docs & Files Contacts …" at bounding box center [733, 597] width 1467 height 1302
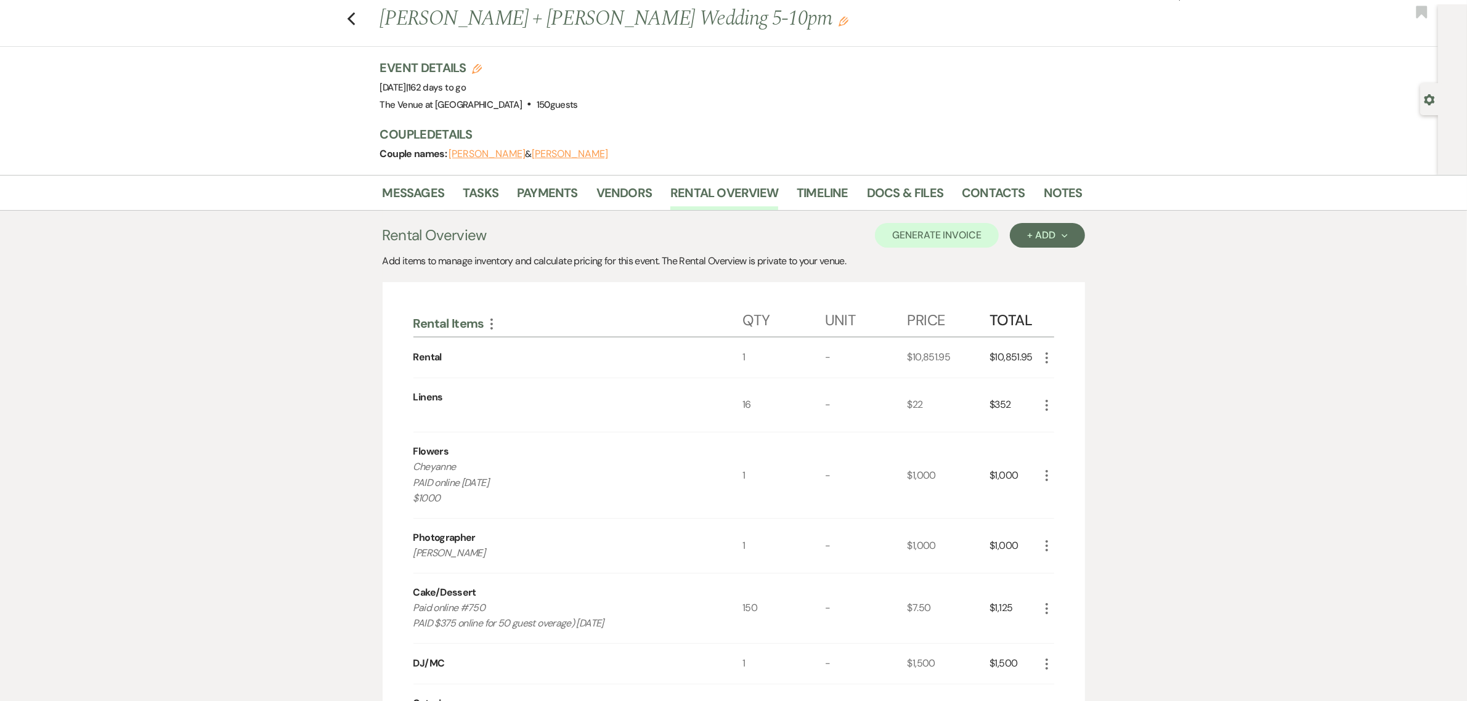
scroll to position [25, 0]
click at [808, 124] on div "Event Details Edit Event Date: [DATE] | 162 days to go Venue: The Venue at [GEO…" at bounding box center [731, 120] width 703 height 116
drag, startPoint x: 446, startPoint y: 497, endPoint x: 414, endPoint y: 476, distance: 38.3
click at [414, 476] on p "Cheyanne PAID online [DATE] $1000" at bounding box center [562, 485] width 296 height 47
copy p "Cheyanne PAID online [DATE] $1000"
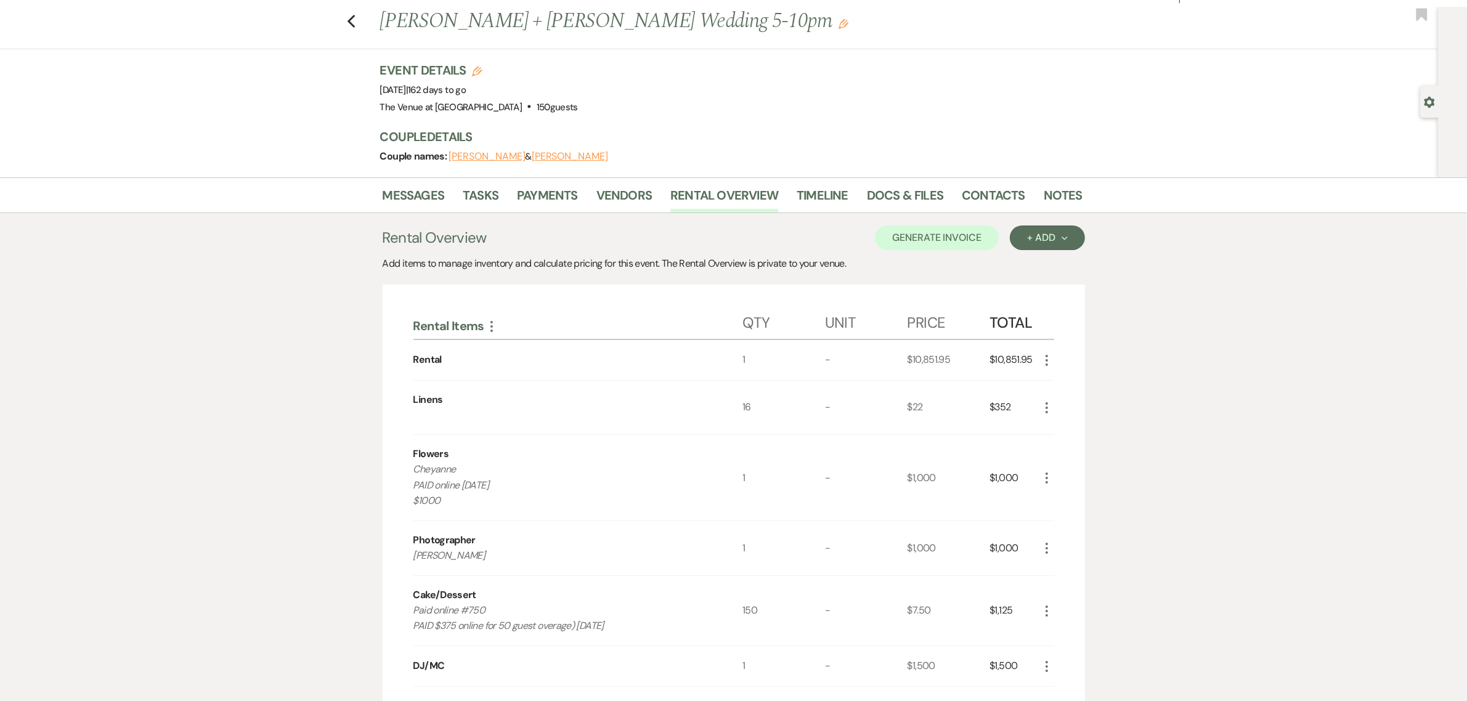
drag, startPoint x: 624, startPoint y: 626, endPoint x: 412, endPoint y: 611, distance: 212.6
copy p "Paid online #750 PAID $375 online for 50 guest overage) [DATE]"
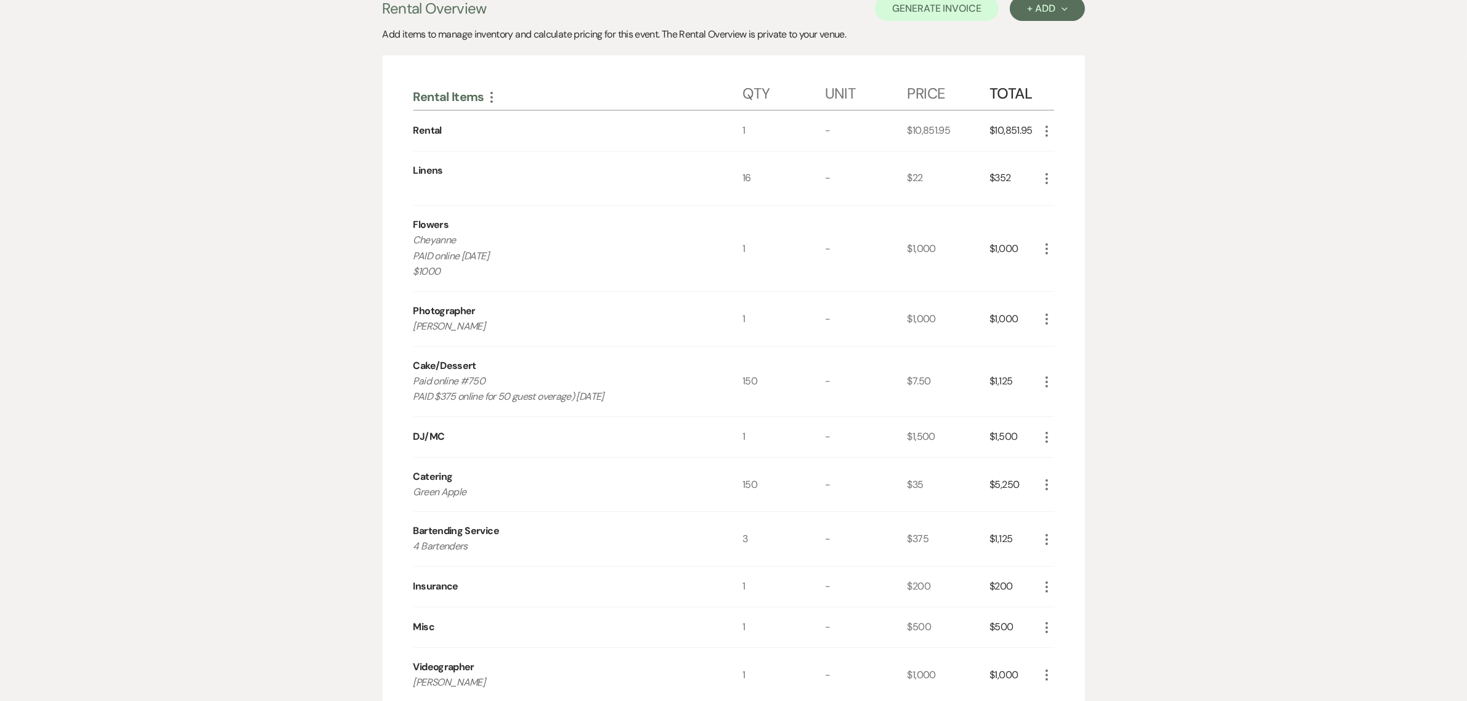
scroll to position [256, 0]
click at [1048, 487] on use "button" at bounding box center [1047, 483] width 2 height 11
click at [1062, 502] on button "Pencil Edit" at bounding box center [1072, 507] width 64 height 20
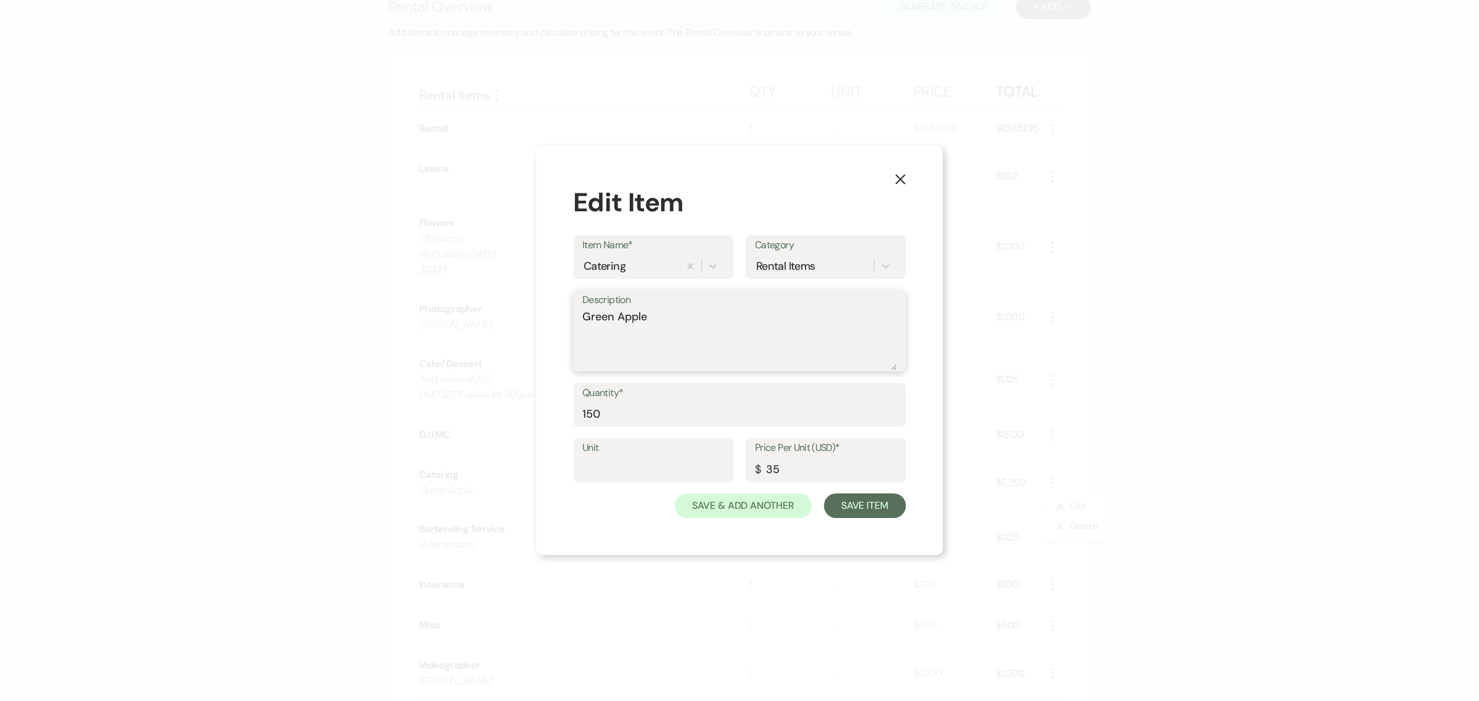
drag, startPoint x: 669, startPoint y: 315, endPoint x: 535, endPoint y: 316, distance: 134.4
click at [535, 316] on div "X Edit Item Item Name* Catering Category Rental Items Description Green Apple Q…" at bounding box center [739, 350] width 1479 height 701
type textarea "Pink Cloud"
drag, startPoint x: 869, startPoint y: 508, endPoint x: 877, endPoint y: 506, distance: 8.4
click at [869, 508] on button "Save Item" at bounding box center [865, 506] width 82 height 25
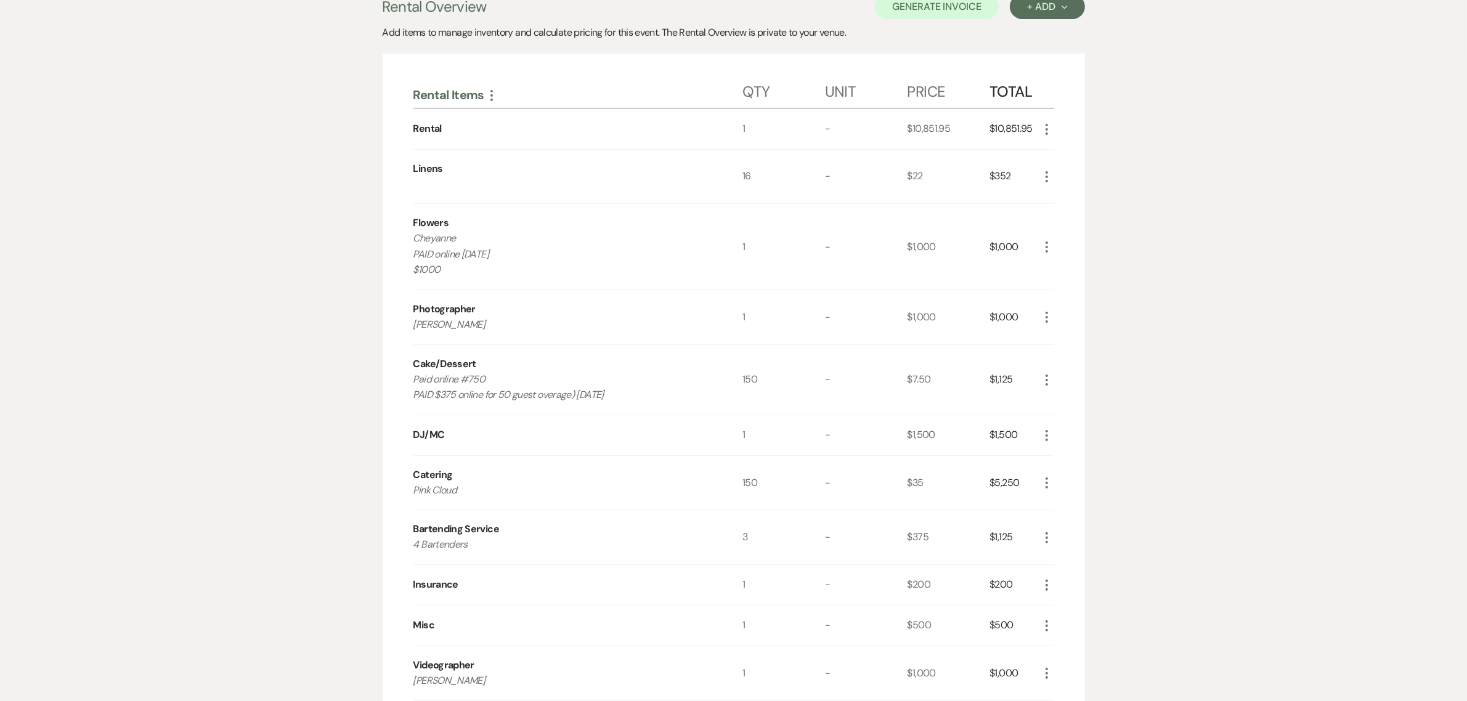
click at [1209, 469] on div "Messages Tasks Payments Vendors Rental Overview Timeline Docs & Files Contacts …" at bounding box center [733, 597] width 1467 height 1302
click at [1213, 441] on div "Messages Tasks Payments Vendors Rental Overview Timeline Docs & Files Contacts …" at bounding box center [733, 597] width 1467 height 1302
click at [1289, 472] on div "Messages Tasks Payments Vendors Rental Overview Timeline Docs & Files Contacts …" at bounding box center [733, 597] width 1467 height 1302
click at [1316, 228] on div "Messages Tasks Payments Vendors Rental Overview Timeline Docs & Files Contacts …" at bounding box center [733, 597] width 1467 height 1302
click at [1231, 240] on div "Messages Tasks Payments Vendors Rental Overview Timeline Docs & Files Contacts …" at bounding box center [733, 597] width 1467 height 1302
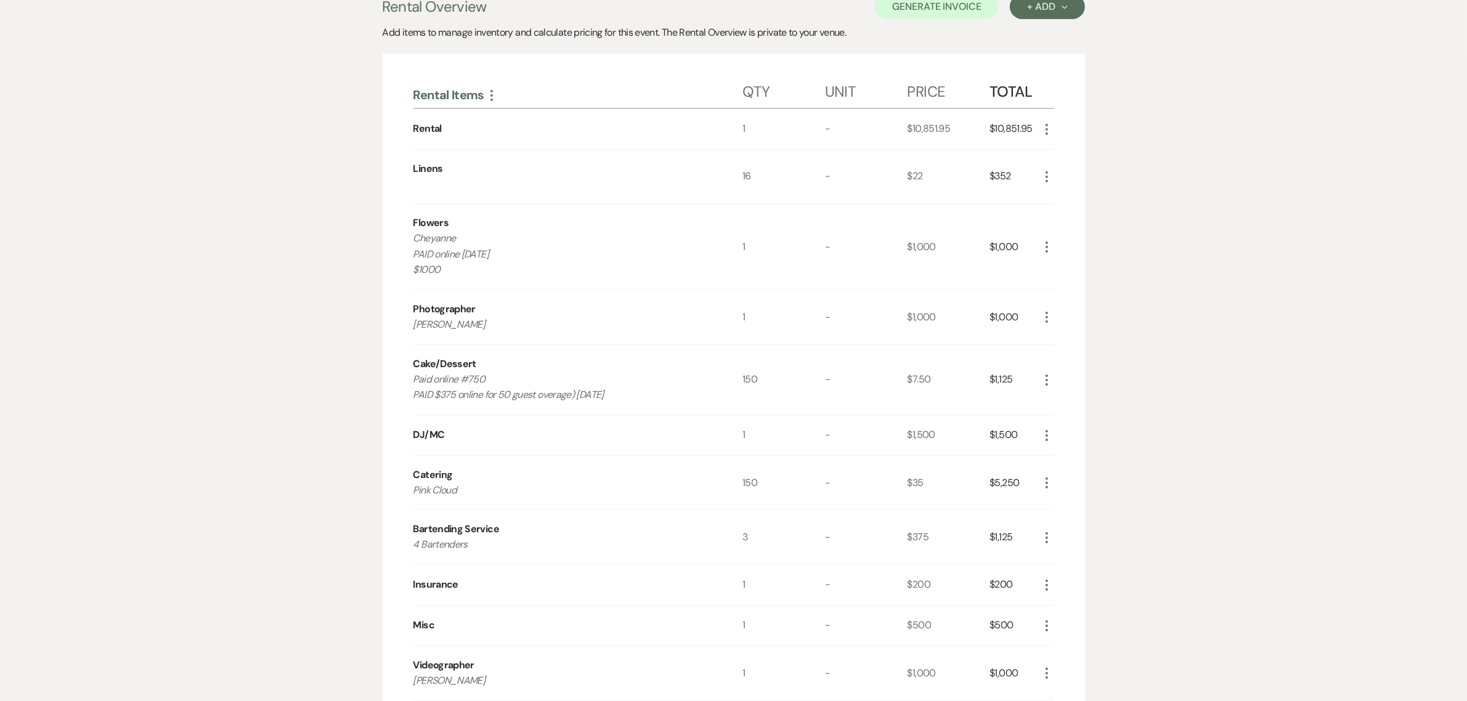
click at [1338, 267] on div "Messages Tasks Payments Vendors Rental Overview Timeline Docs & Files Contacts …" at bounding box center [733, 597] width 1467 height 1302
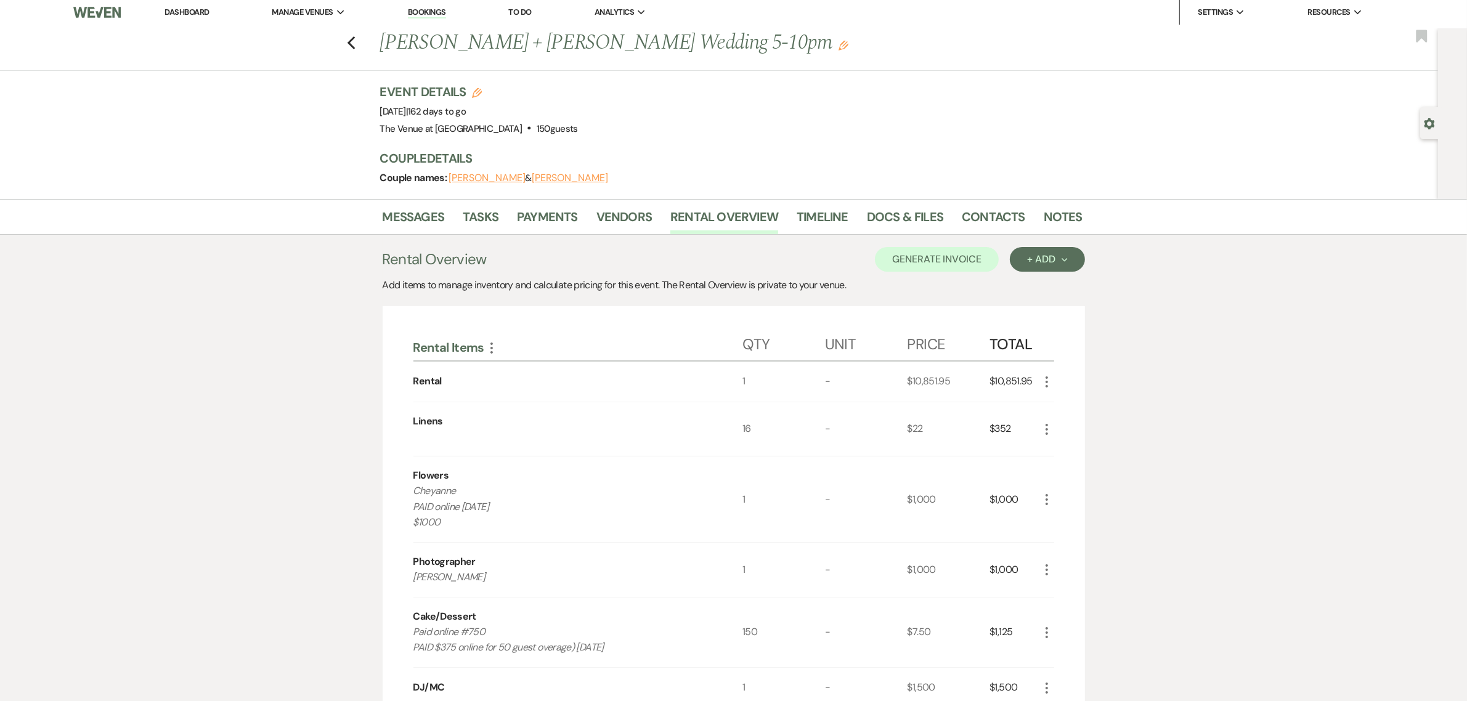
scroll to position [0, 0]
